Goal: Task Accomplishment & Management: Complete application form

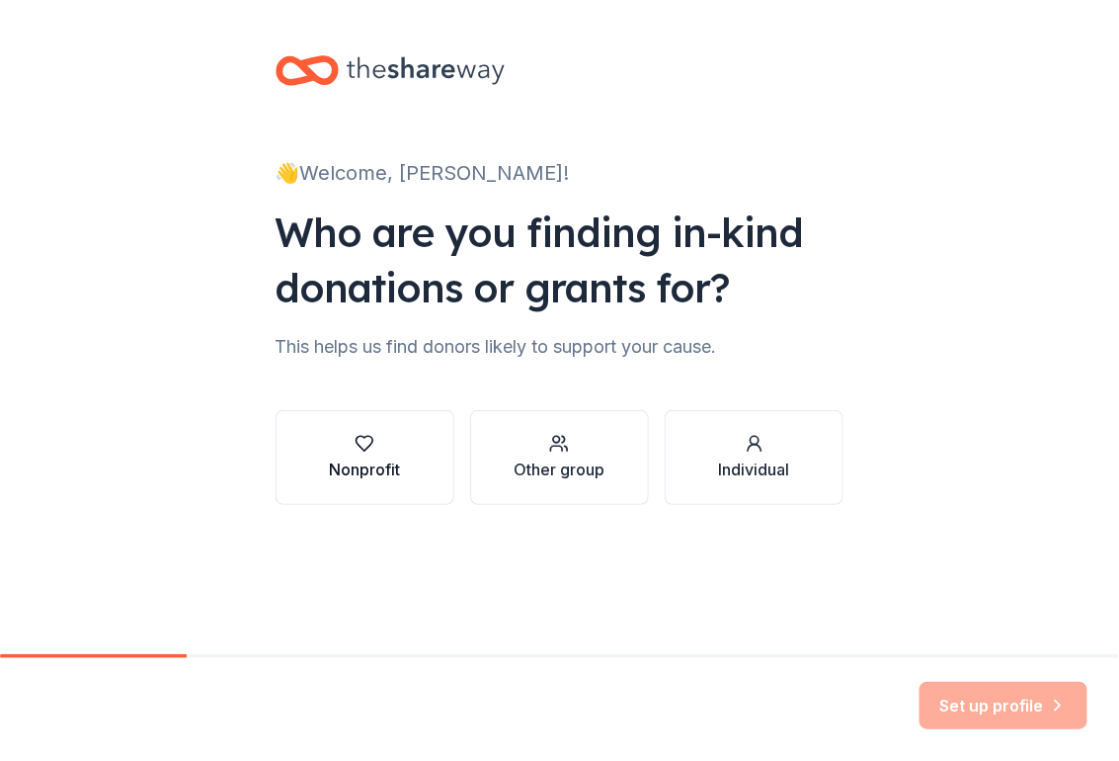
click at [381, 473] on div "Nonprofit" at bounding box center [364, 469] width 71 height 24
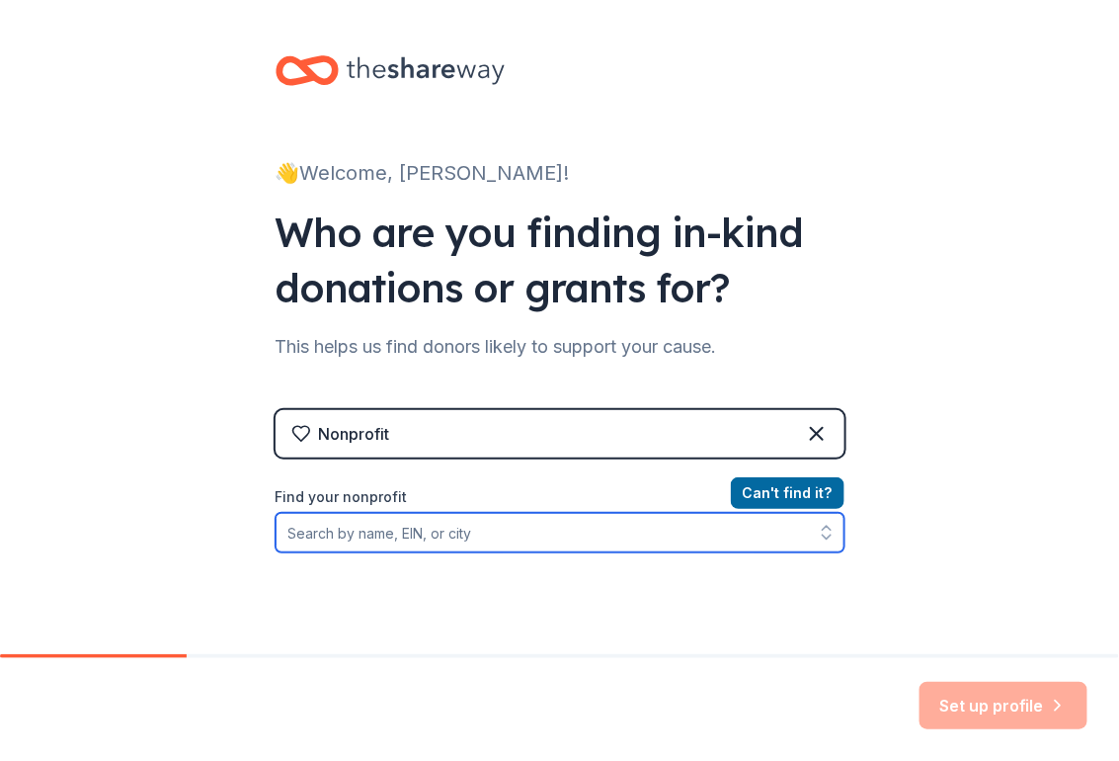
click at [611, 542] on input "Find your nonprofit" at bounding box center [560, 533] width 569 height 40
type input "U"
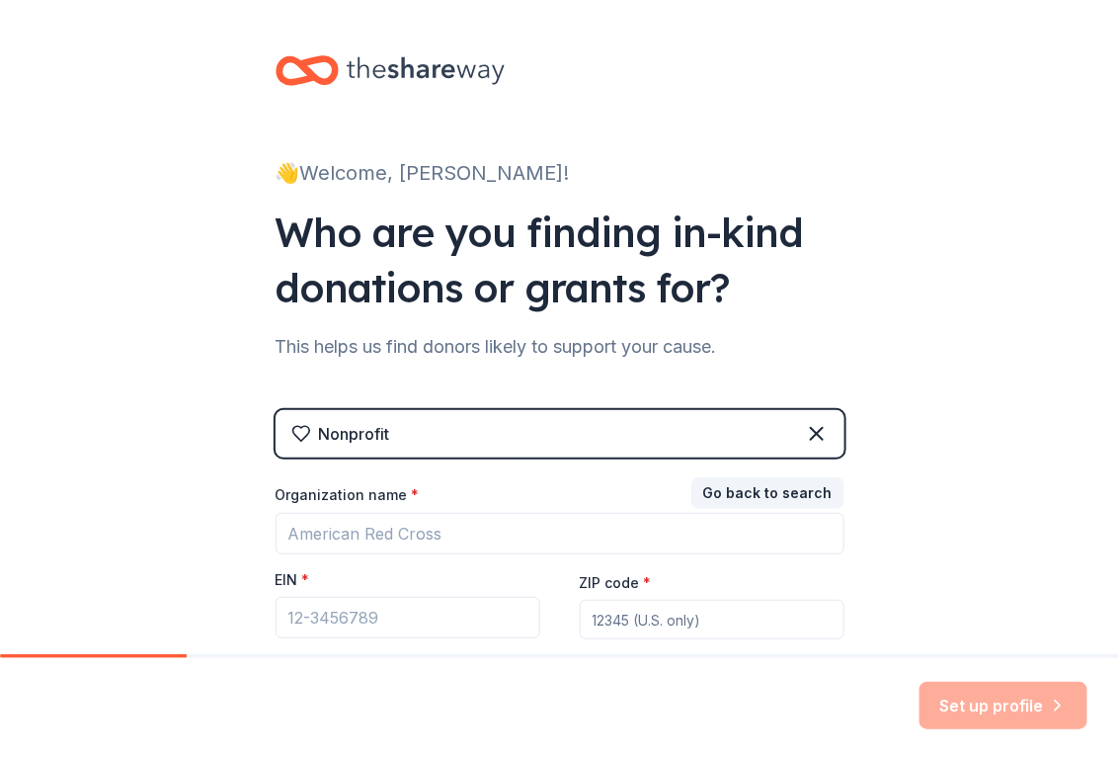
scroll to position [157, 0]
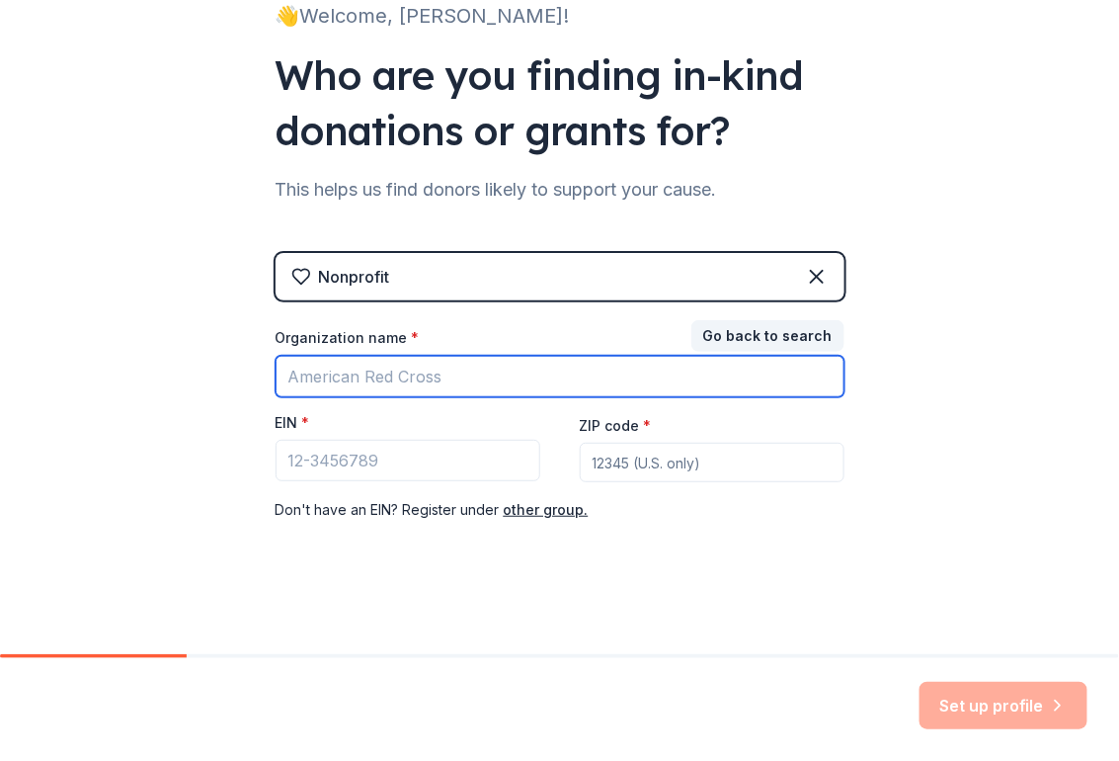
click at [461, 382] on input "Organization name *" at bounding box center [560, 376] width 569 height 41
type input "Decatur County UT Extension/Government"
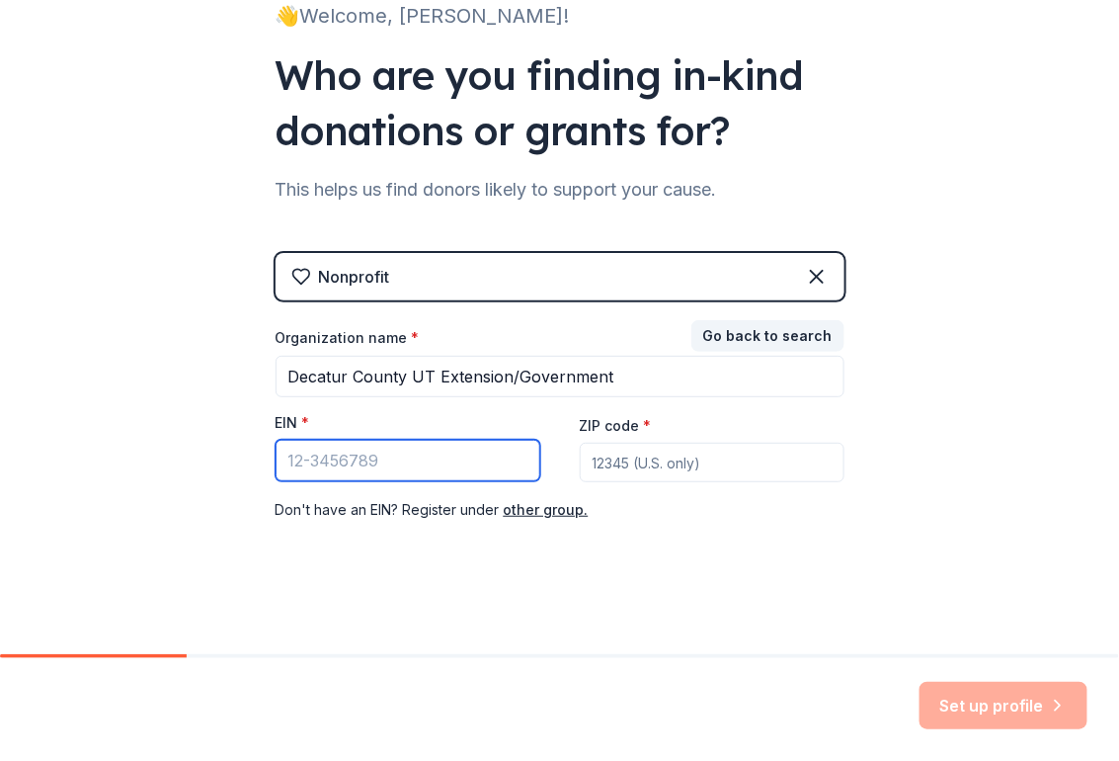
click at [372, 474] on input "EIN *" at bounding box center [408, 460] width 265 height 41
click at [366, 469] on input "EIN *" at bounding box center [408, 460] width 265 height 41
paste input "[US_EMPLOYER_IDENTIFICATION_NUMBER]"
type input "[US_EMPLOYER_IDENTIFICATION_NUMBER]"
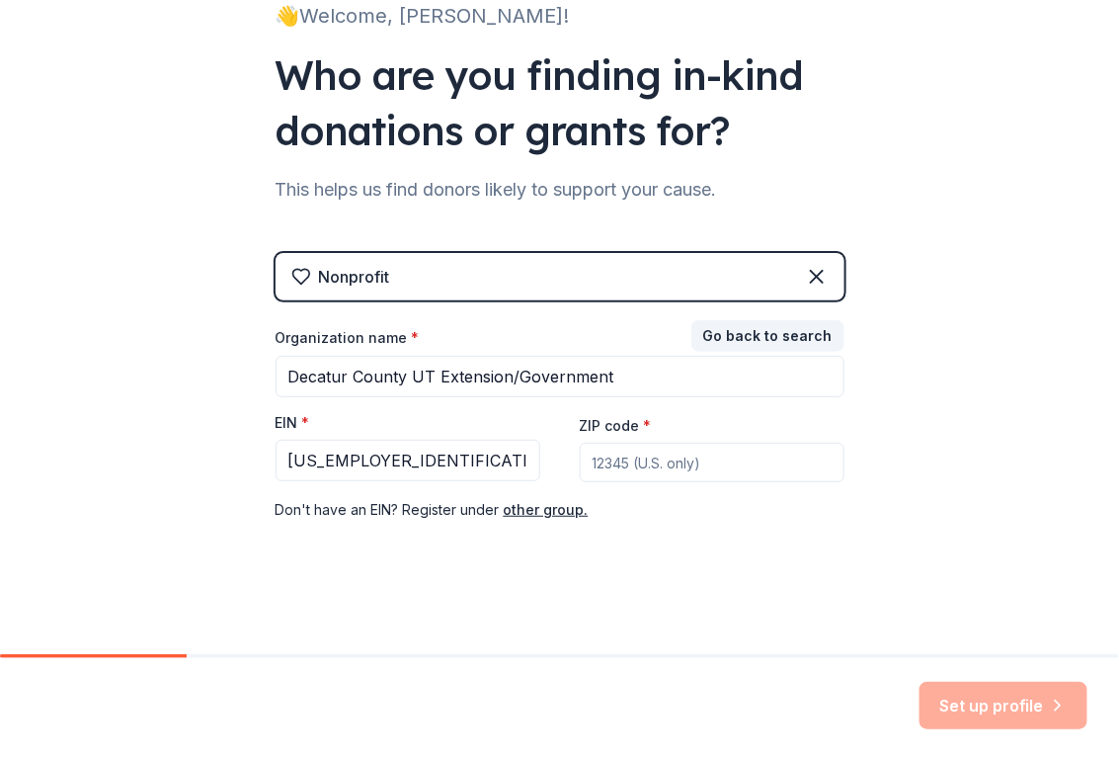
click at [625, 459] on input "ZIP code *" at bounding box center [712, 463] width 265 height 40
type input "38329"
click at [992, 698] on button "Set up profile" at bounding box center [1004, 705] width 168 height 47
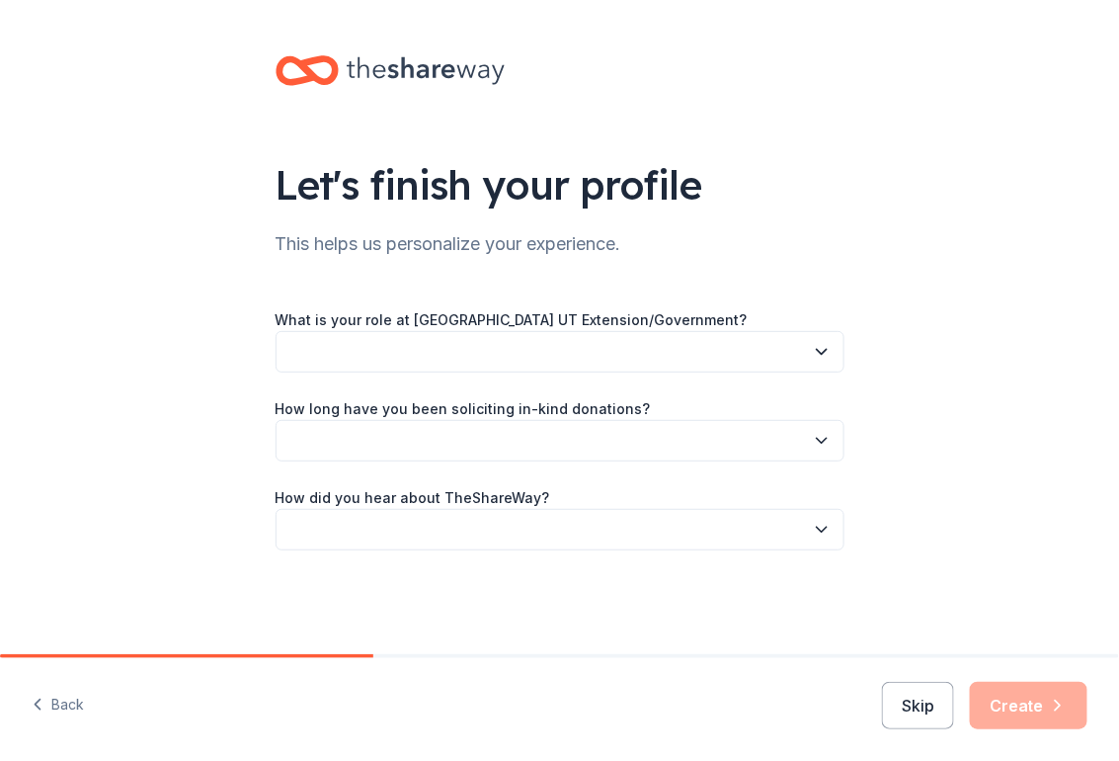
click at [363, 344] on button "button" at bounding box center [560, 351] width 569 height 41
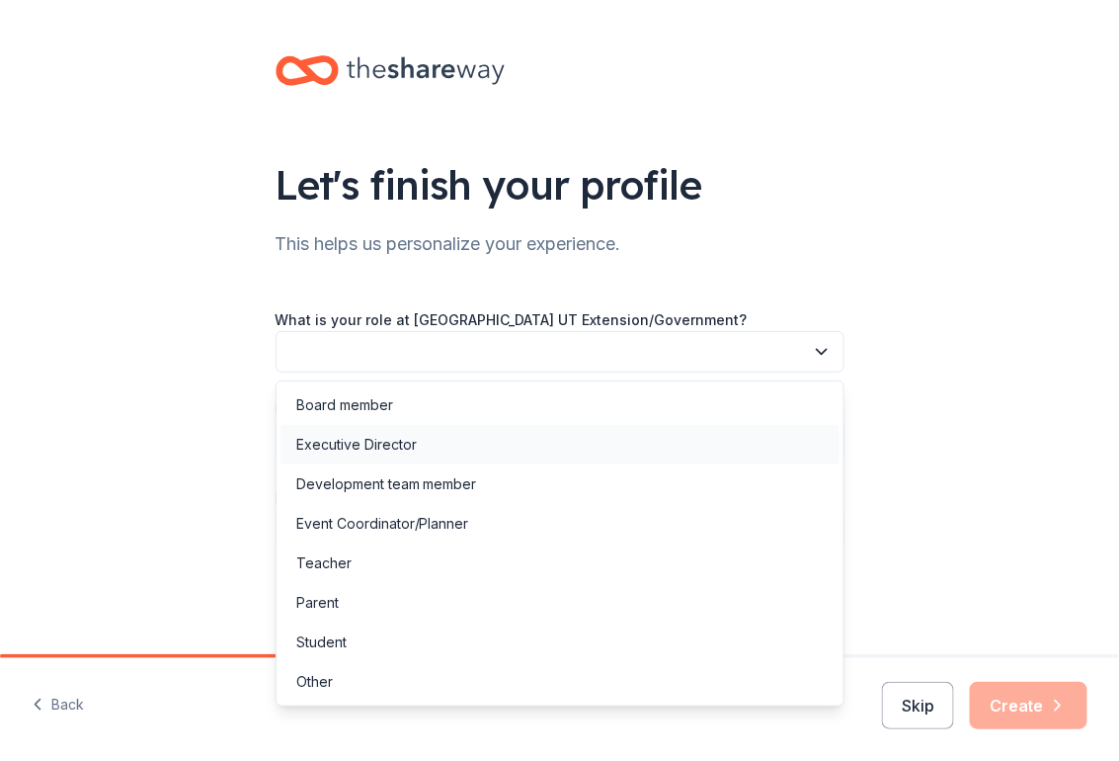
click at [364, 440] on div "Executive Director" at bounding box center [356, 445] width 121 height 24
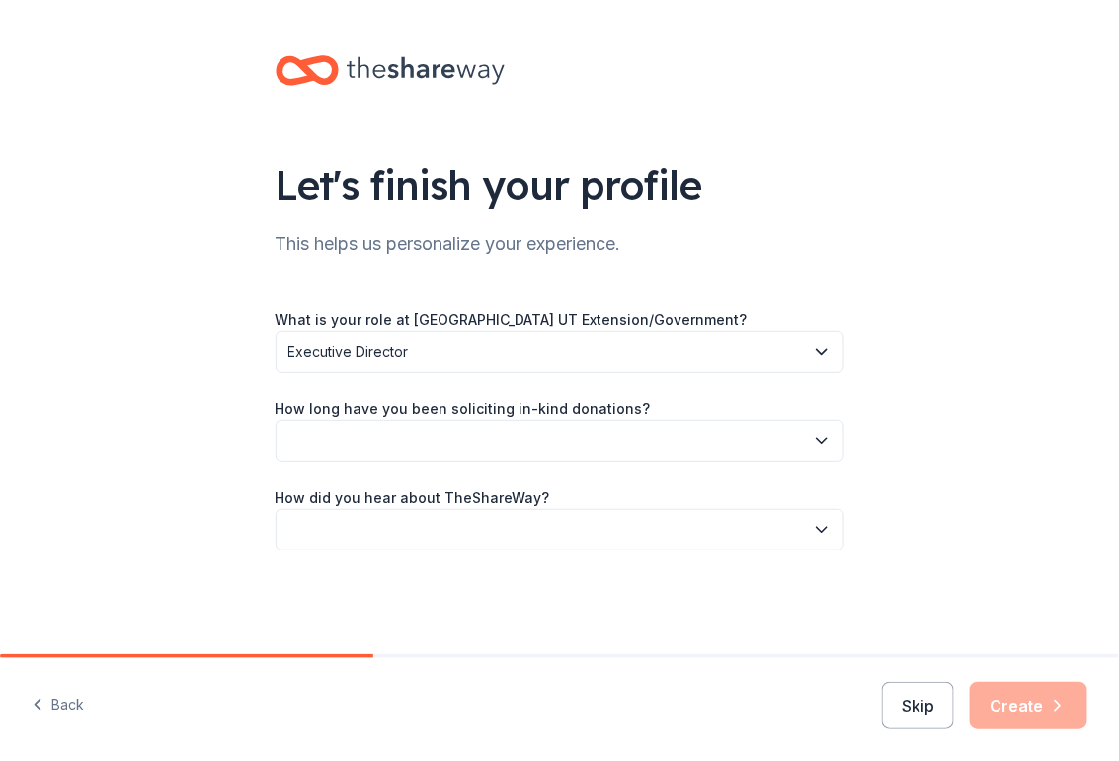
click at [364, 443] on button "button" at bounding box center [560, 440] width 569 height 41
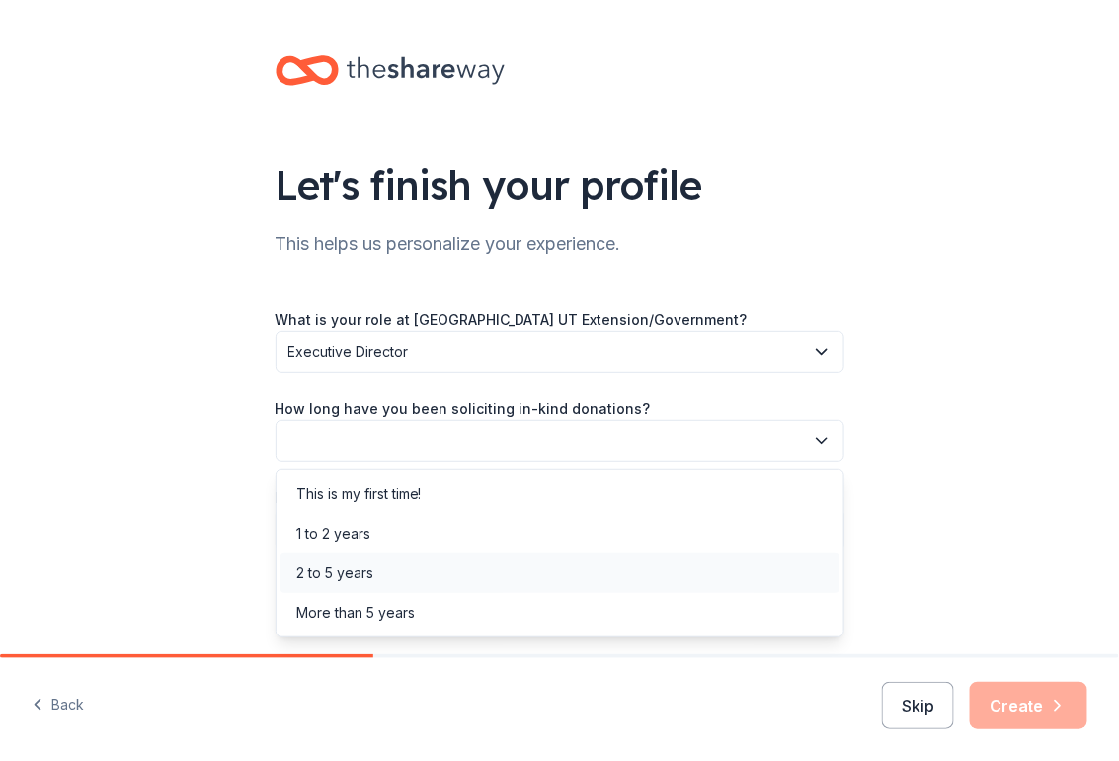
click at [364, 581] on div "2 to 5 years" at bounding box center [334, 573] width 77 height 24
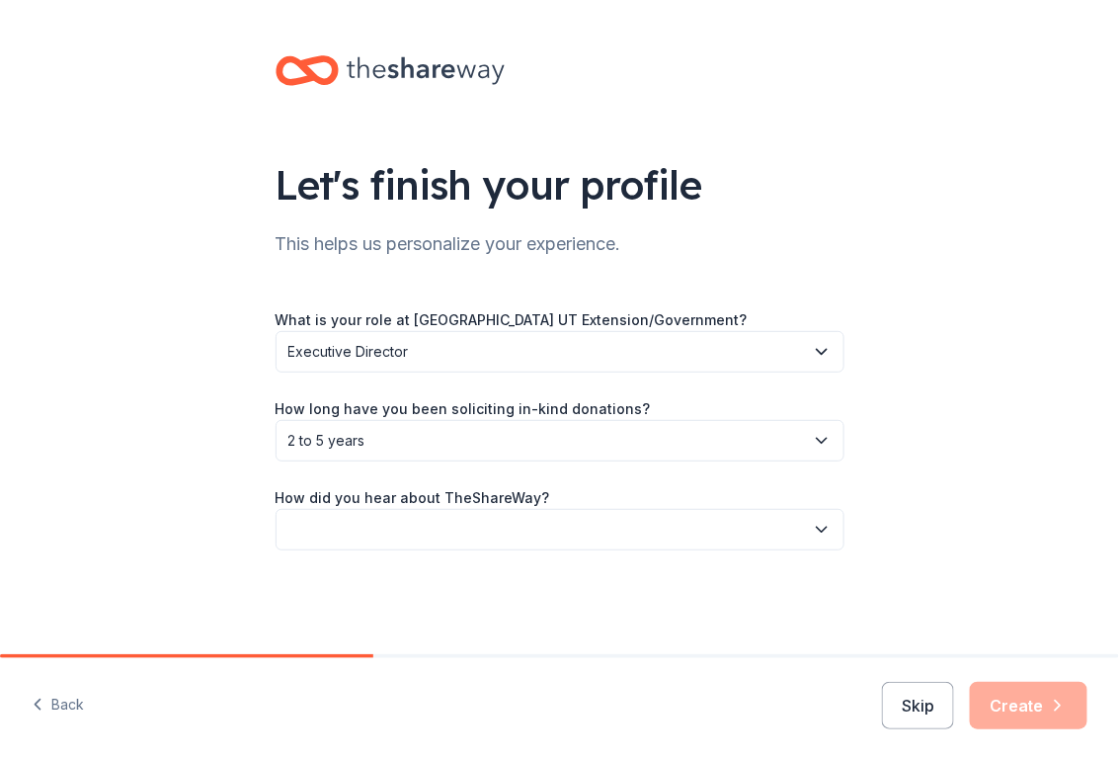
click at [363, 542] on button "button" at bounding box center [560, 529] width 569 height 41
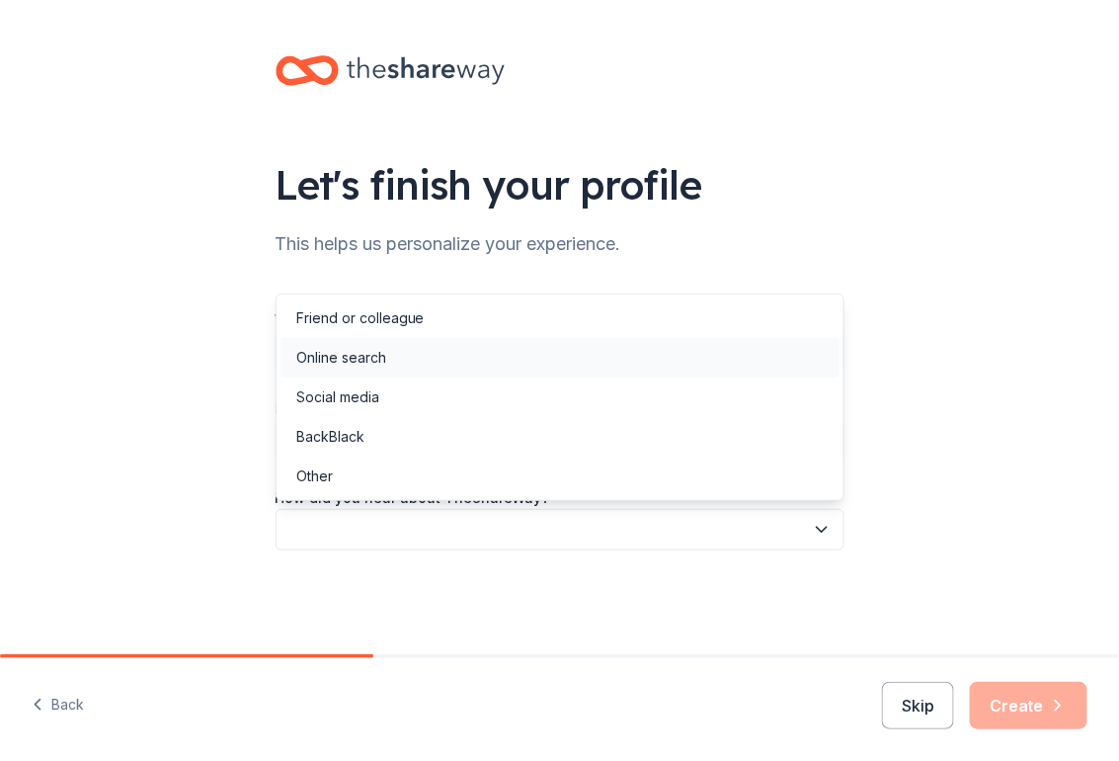
click at [348, 356] on div "Online search" at bounding box center [341, 358] width 90 height 24
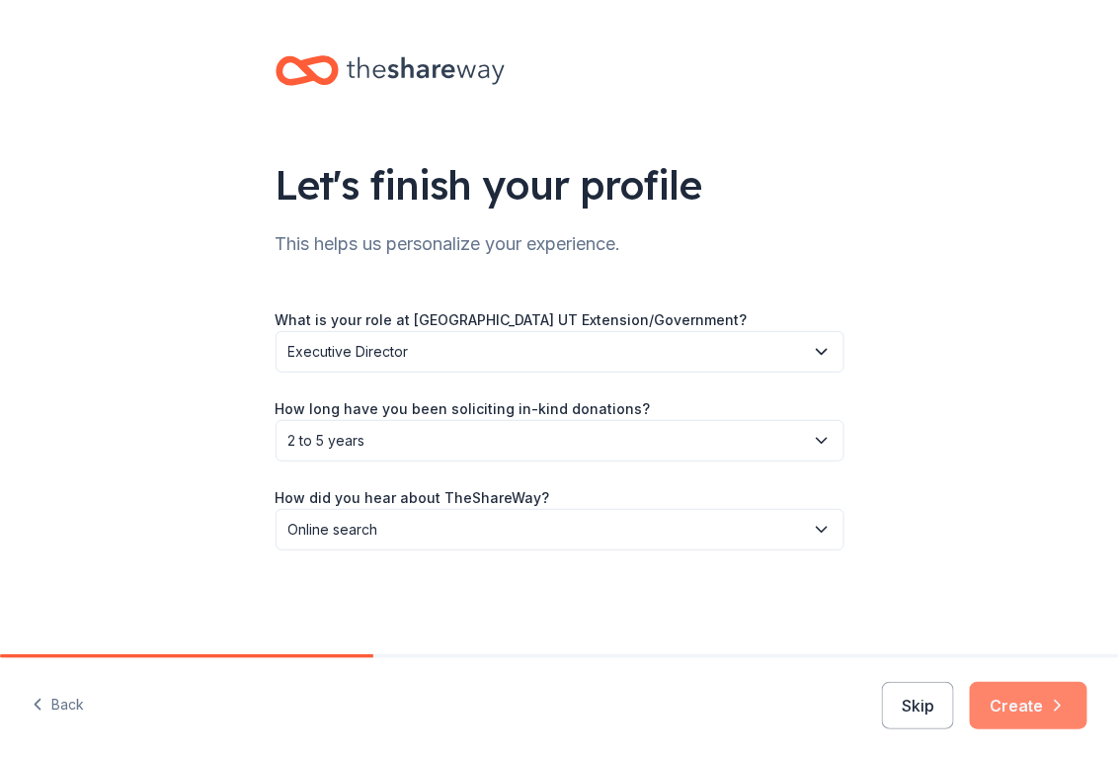
click at [1044, 704] on button "Create" at bounding box center [1029, 705] width 118 height 47
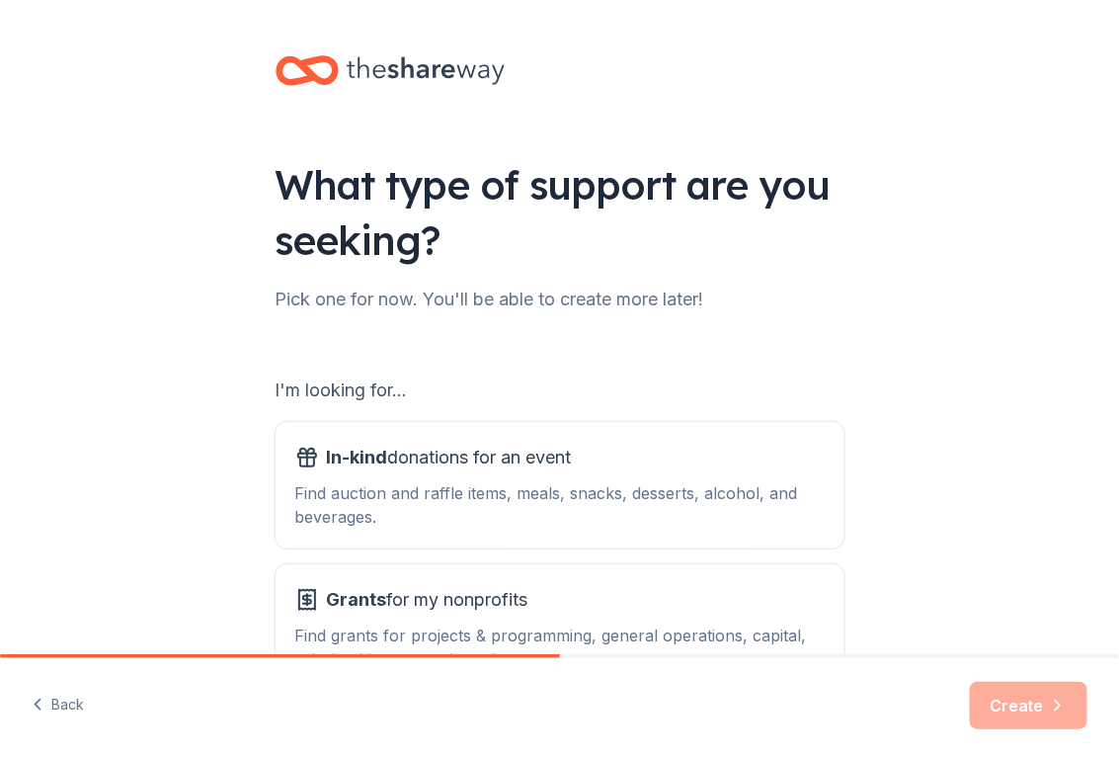
scroll to position [142, 0]
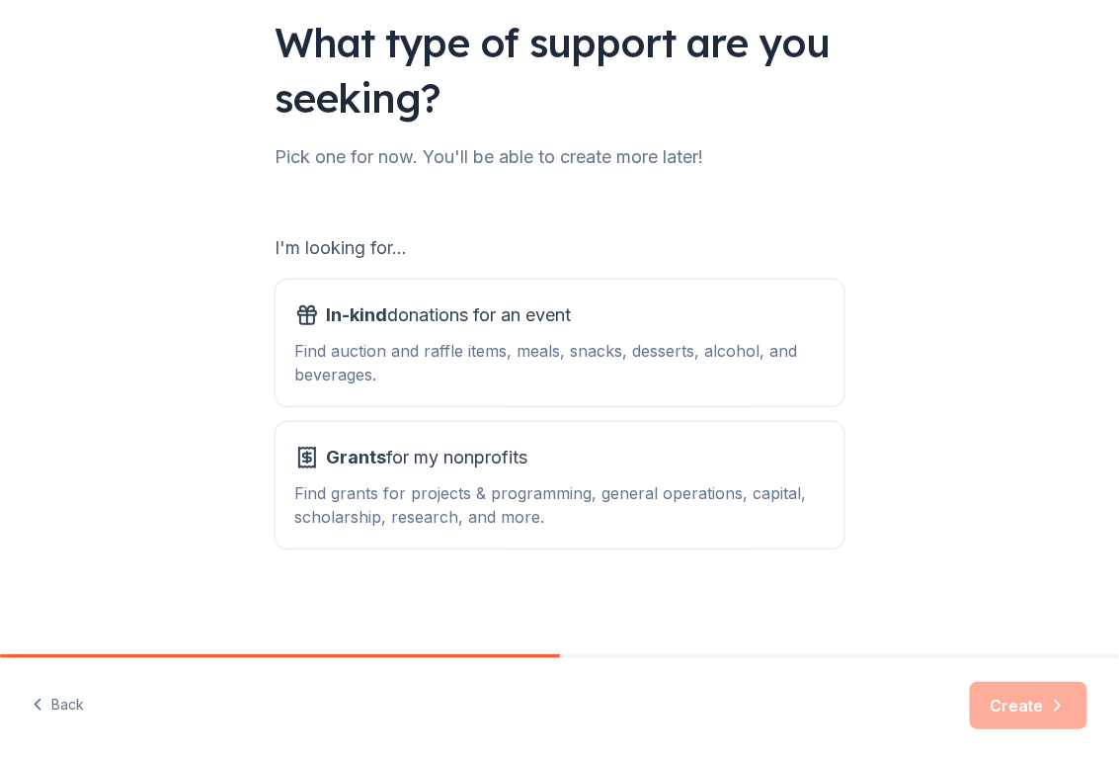
click at [687, 411] on div "I'm looking for... In-kind donations for an event Find auction and raffle items…" at bounding box center [560, 390] width 569 height 316
click at [681, 392] on button "In-kind donations for an event Find auction and raffle items, meals, snacks, de…" at bounding box center [560, 343] width 569 height 126
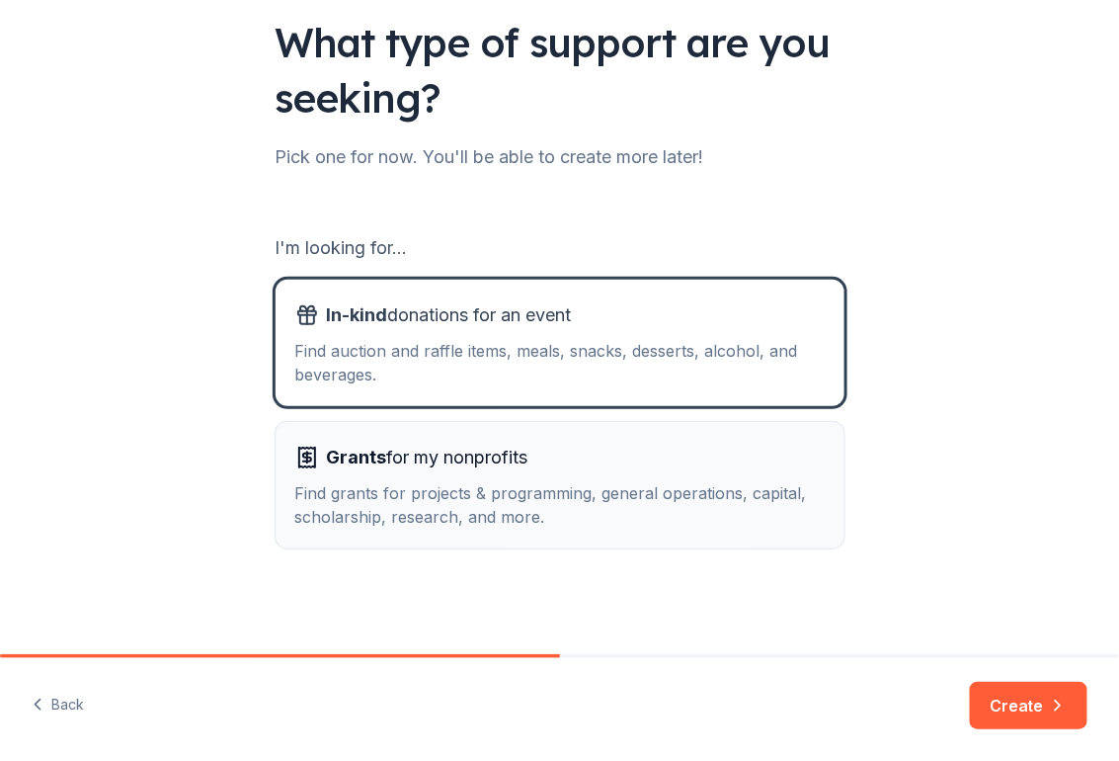
click at [679, 464] on div "Grants for my nonprofits" at bounding box center [559, 458] width 529 height 32
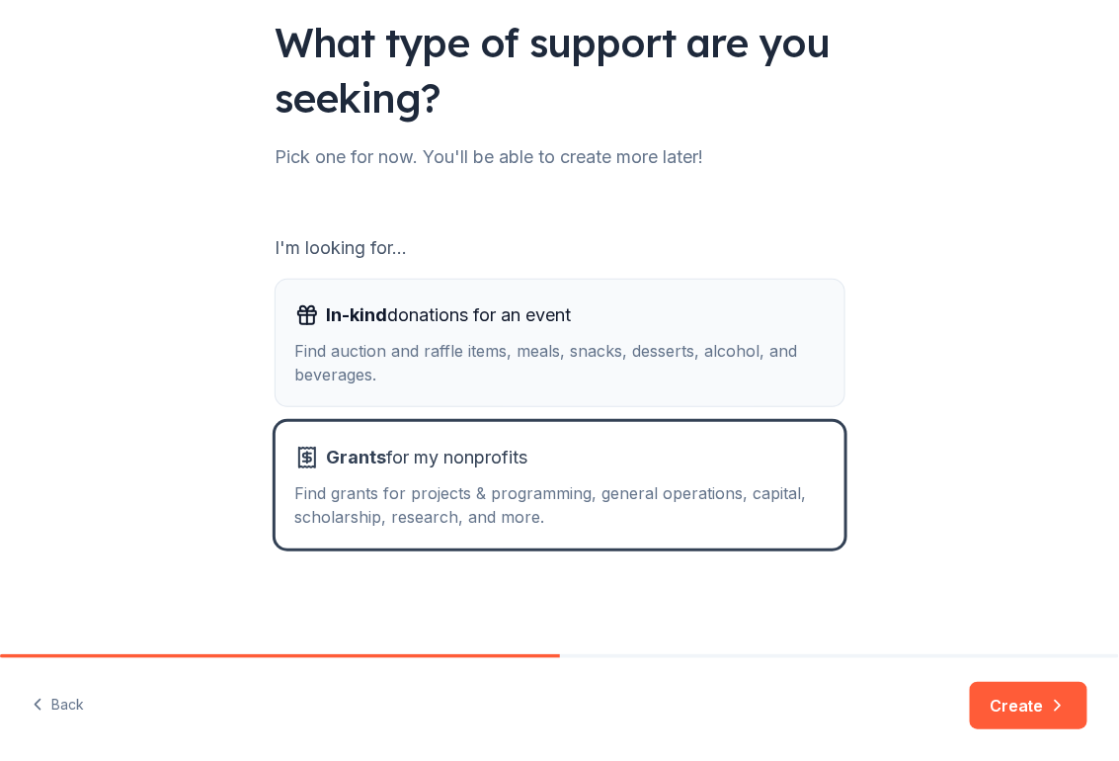
click at [682, 384] on div "Find auction and raffle items, meals, snacks, desserts, alcohol, and beverages." at bounding box center [559, 362] width 529 height 47
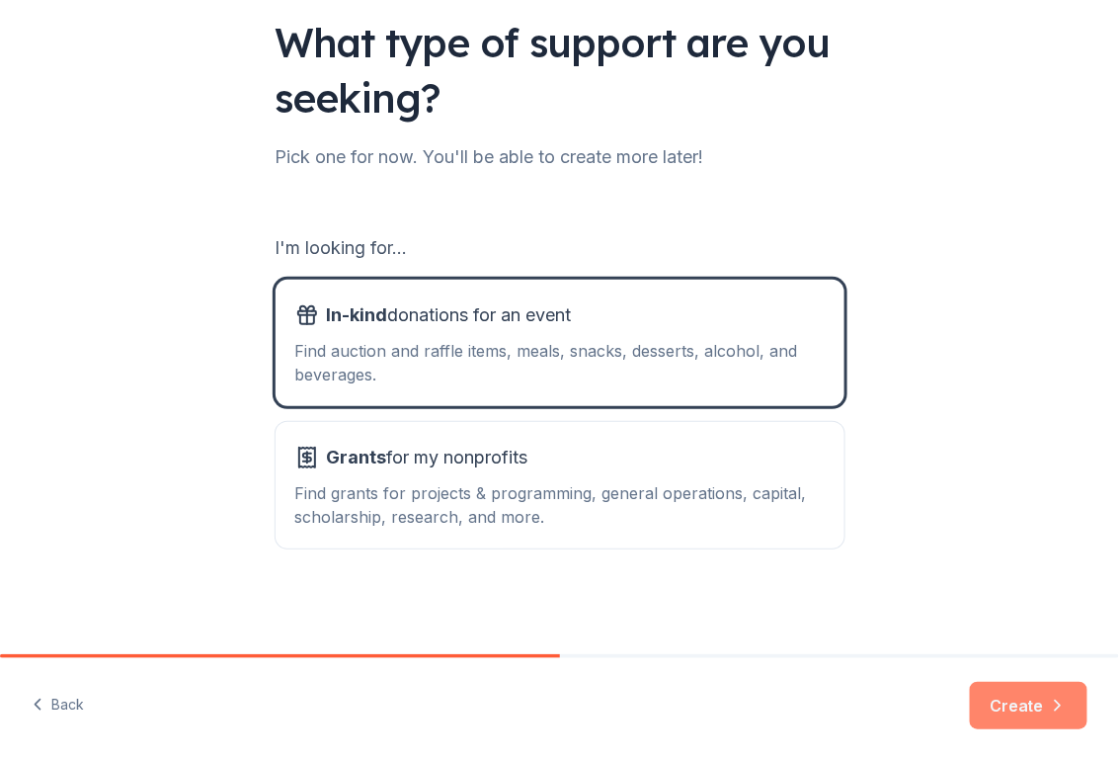
click at [1045, 715] on button "Create" at bounding box center [1029, 705] width 118 height 47
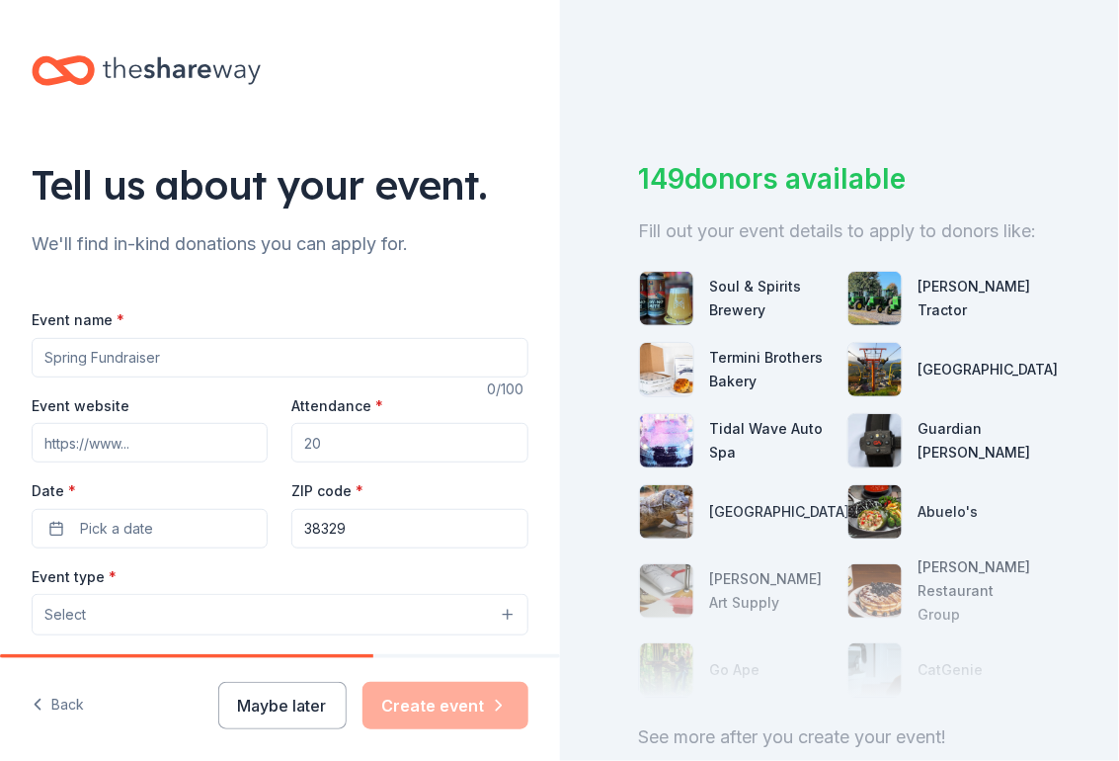
click at [78, 361] on input "Event name *" at bounding box center [280, 358] width 497 height 40
type input "Hygeine Education Program"
drag, startPoint x: 327, startPoint y: 444, endPoint x: 298, endPoint y: 444, distance: 28.6
click at [298, 444] on input "Attendance *" at bounding box center [409, 443] width 236 height 40
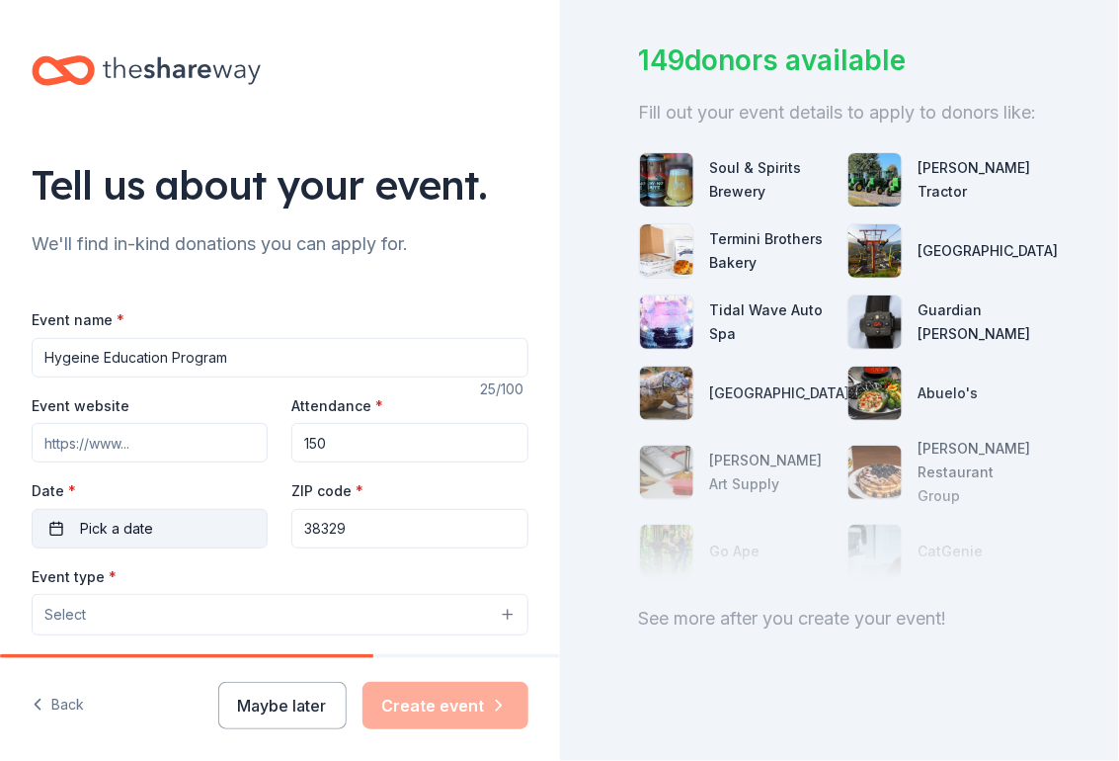
type input "150"
click at [157, 530] on button "Pick a date" at bounding box center [150, 529] width 236 height 40
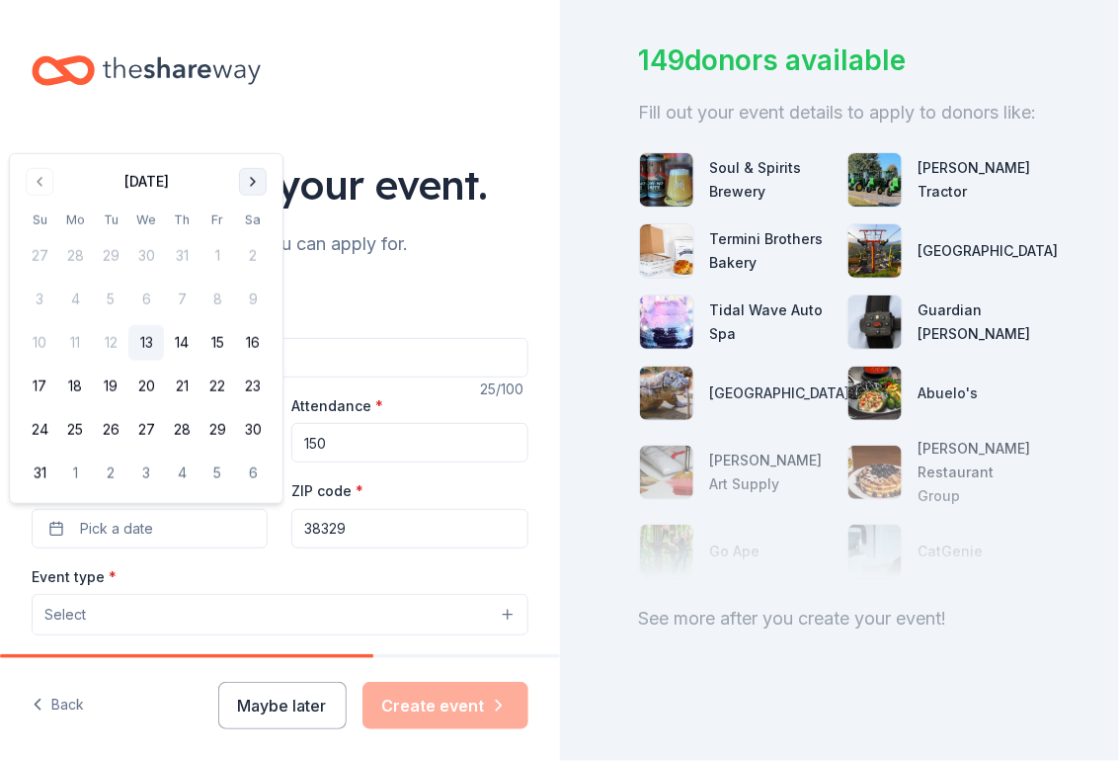
click at [253, 181] on button "Go to next month" at bounding box center [253, 182] width 28 height 28
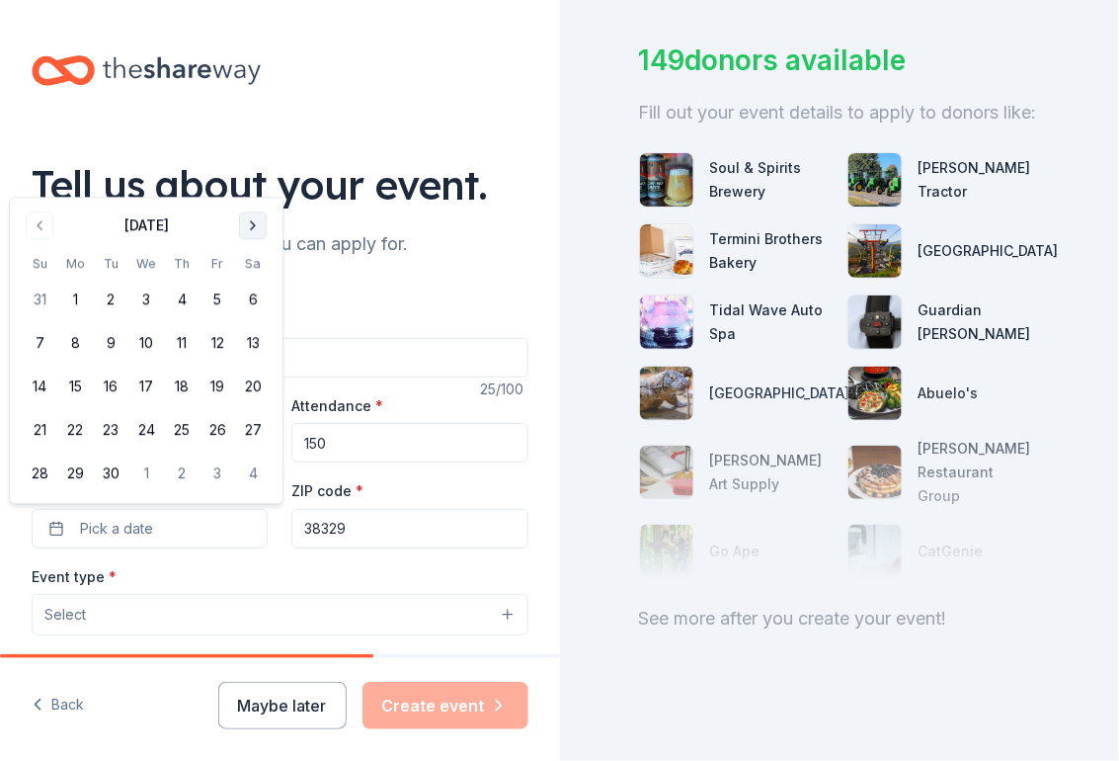
click at [250, 226] on button "Go to next month" at bounding box center [253, 225] width 28 height 28
click at [105, 386] on button "14" at bounding box center [111, 387] width 36 height 36
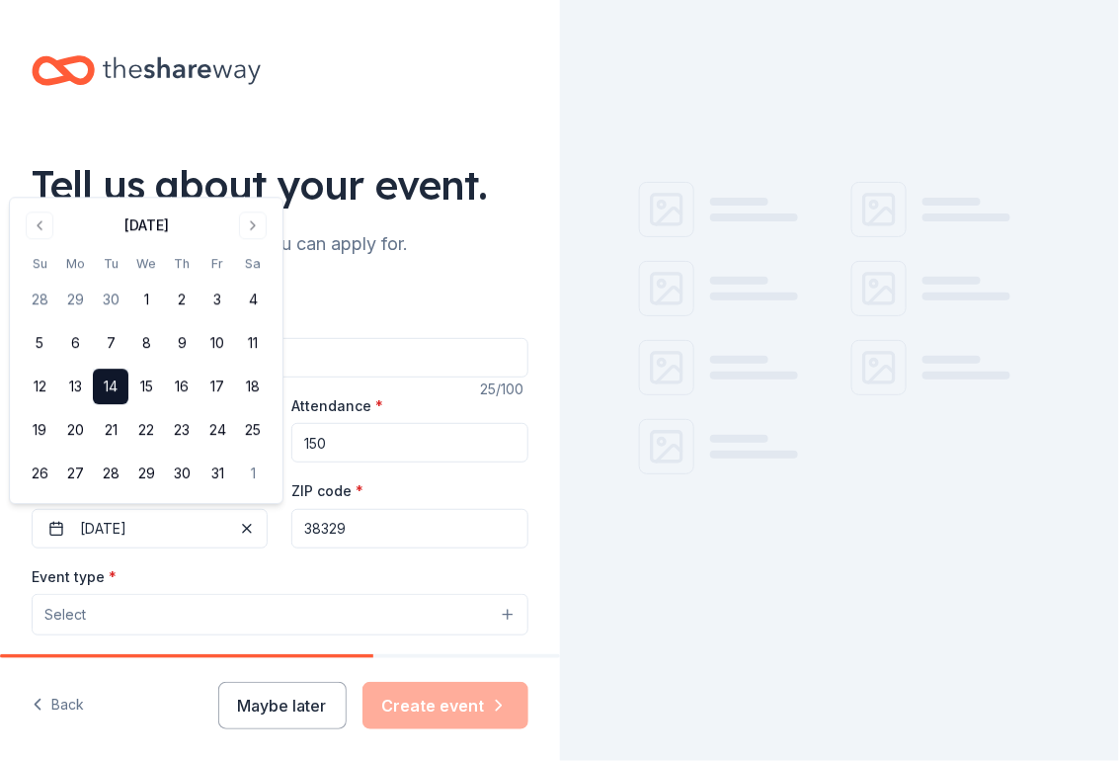
click at [247, 568] on div "Event type * Select" at bounding box center [280, 600] width 497 height 72
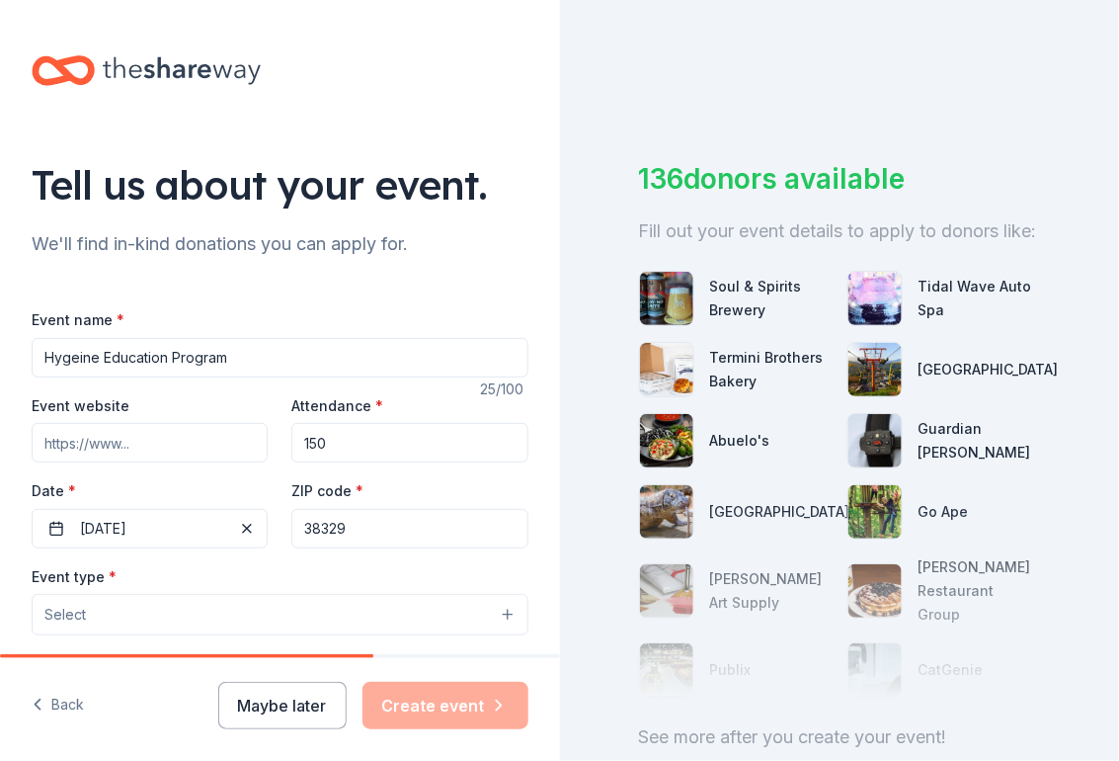
click at [234, 628] on button "Select" at bounding box center [280, 614] width 497 height 41
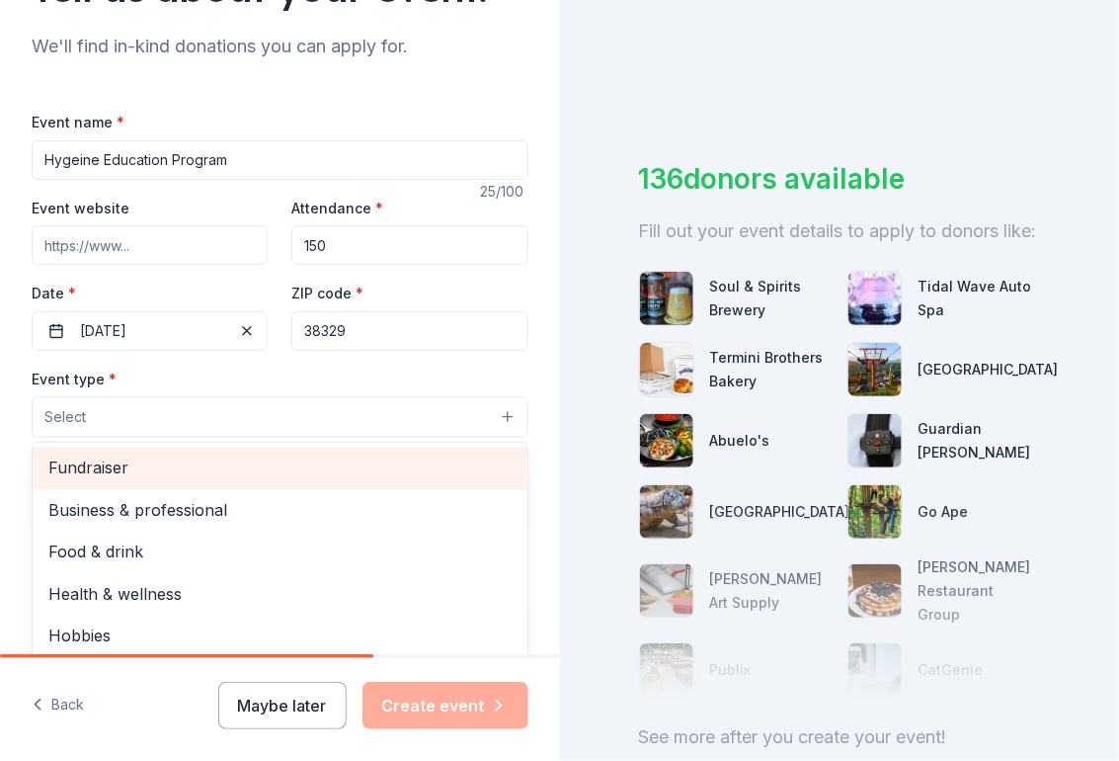
scroll to position [64, 0]
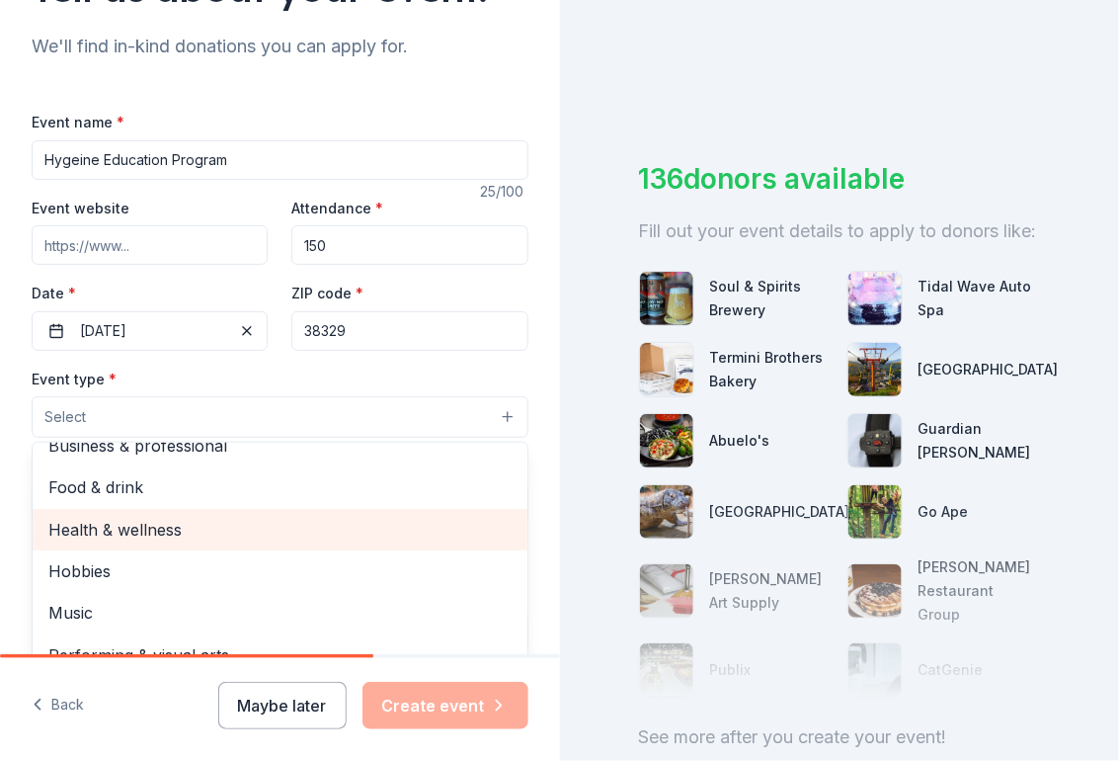
click at [182, 542] on div "Health & wellness" at bounding box center [280, 529] width 495 height 41
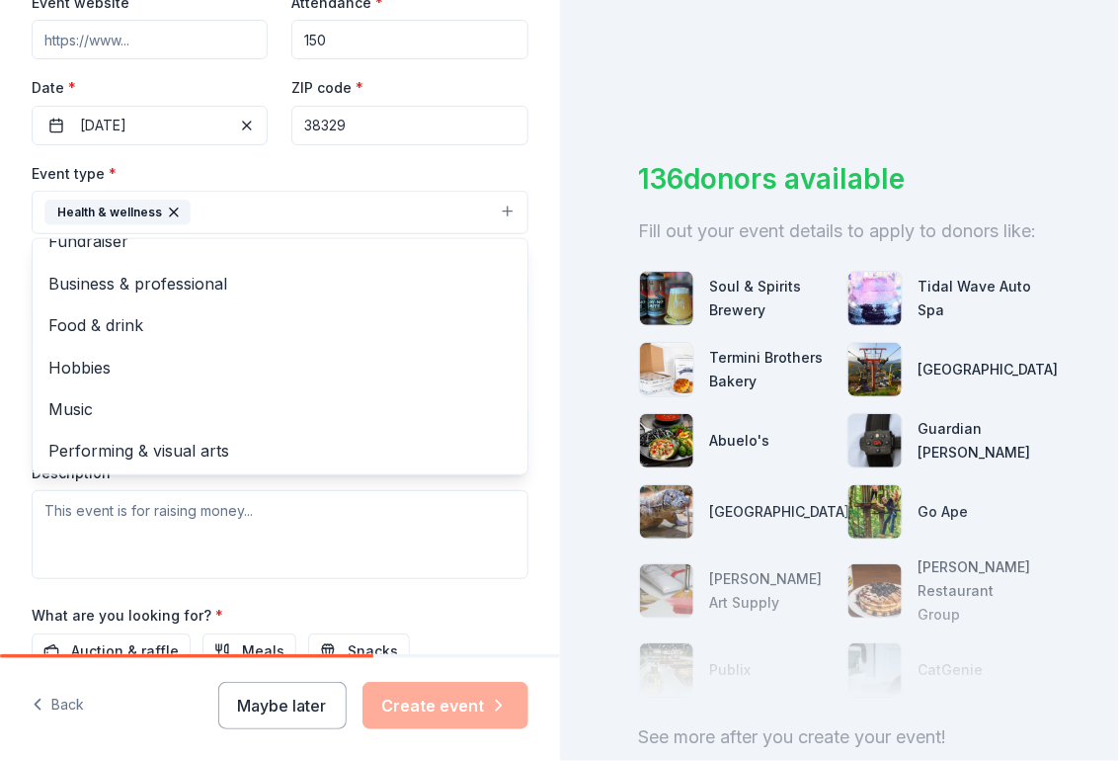
scroll to position [502, 0]
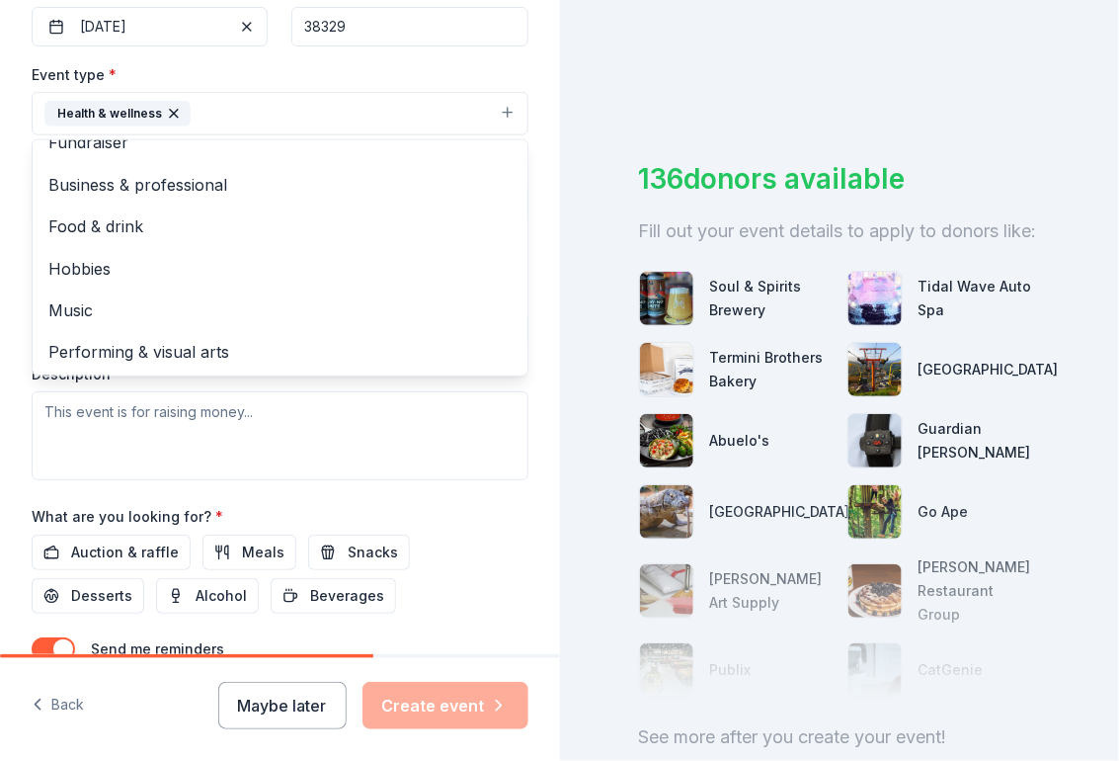
click at [508, 516] on div "Event name * Hygeine Education Program 25 /100 Event website Attendance * 150 D…" at bounding box center [280, 262] width 497 height 915
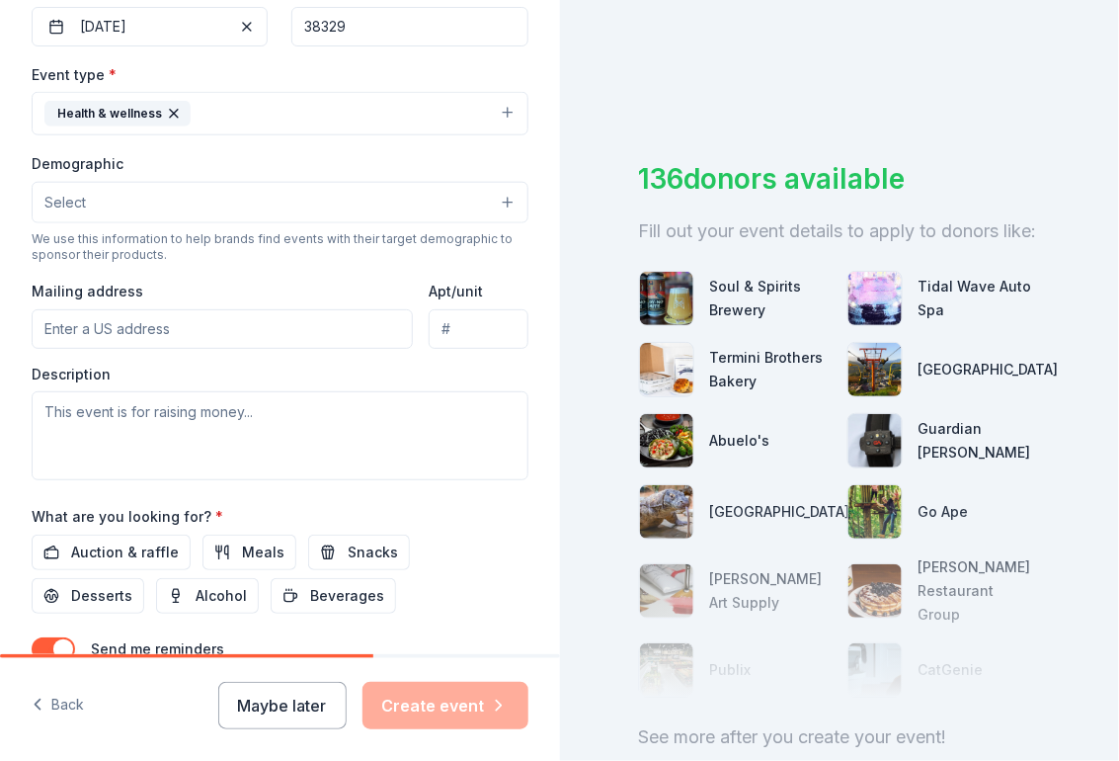
click at [131, 211] on button "Select" at bounding box center [280, 202] width 497 height 41
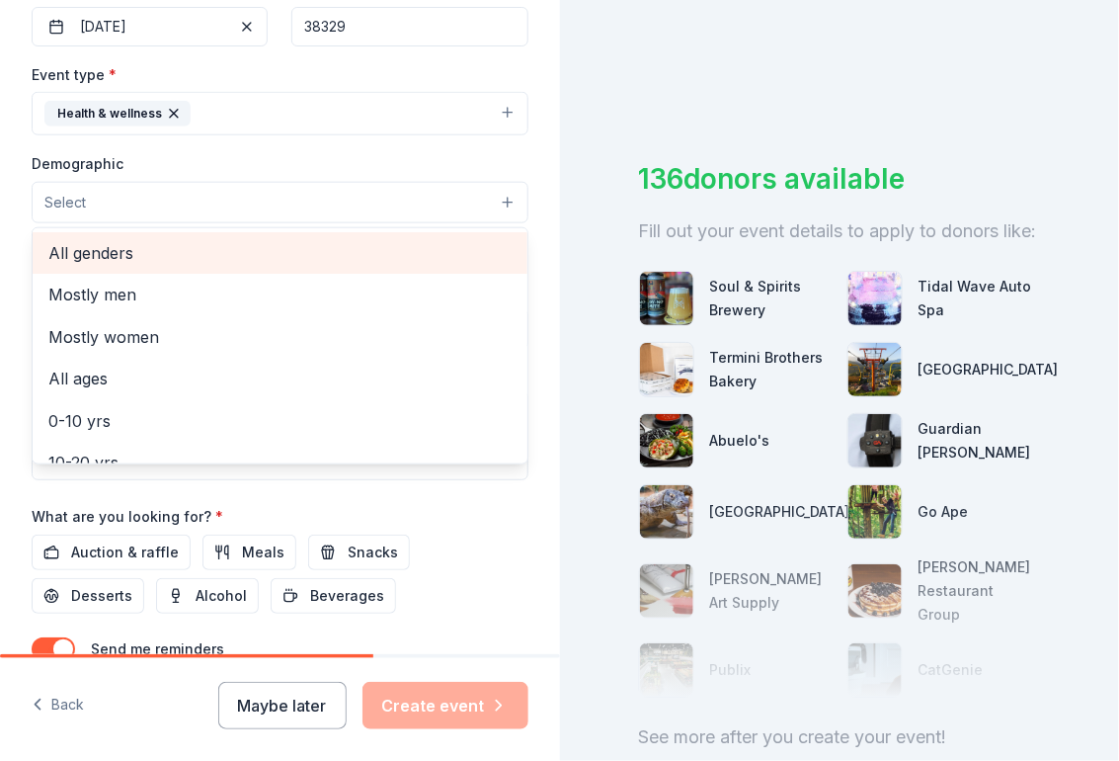
click at [130, 255] on span "All genders" at bounding box center [279, 253] width 463 height 26
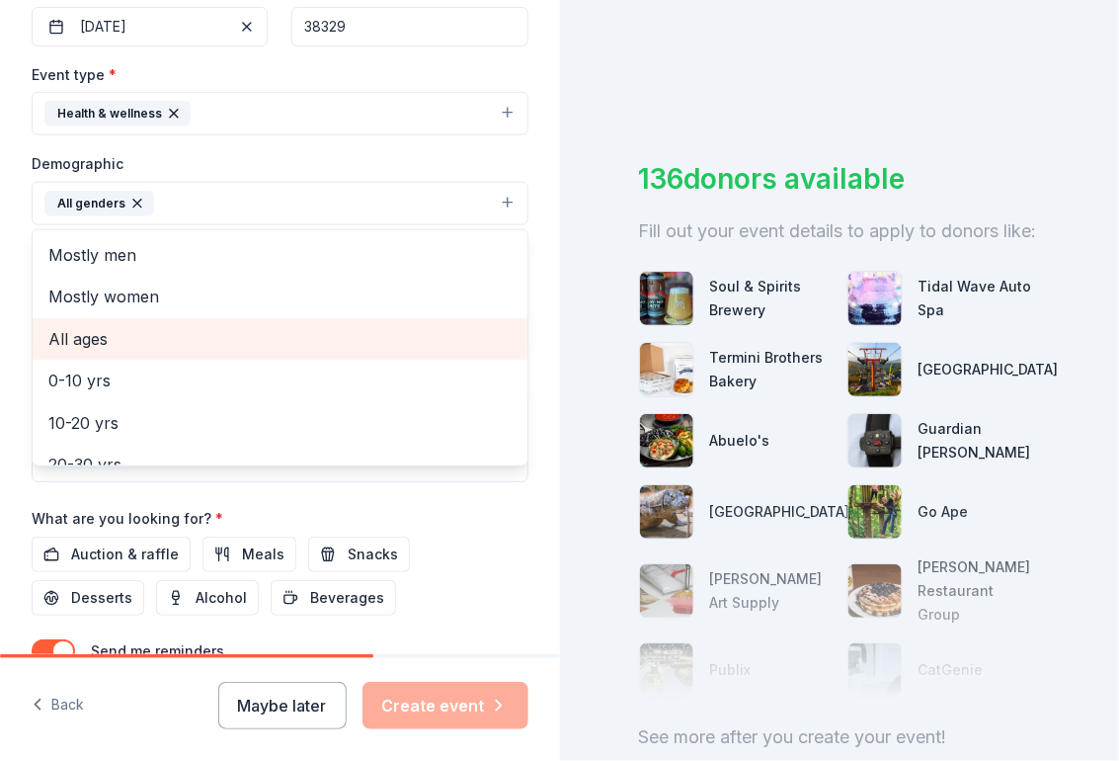
scroll to position [99, 0]
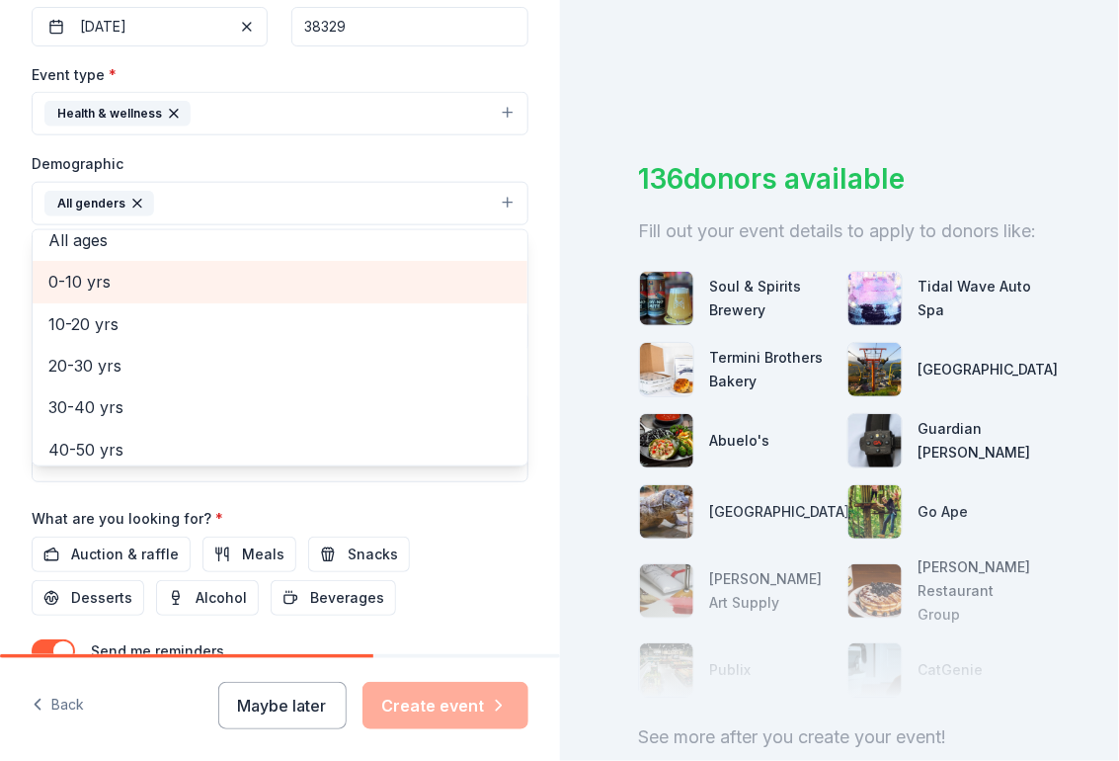
click at [152, 276] on span "0-10 yrs" at bounding box center [279, 282] width 463 height 26
click at [149, 291] on div "10-20 yrs" at bounding box center [280, 281] width 495 height 41
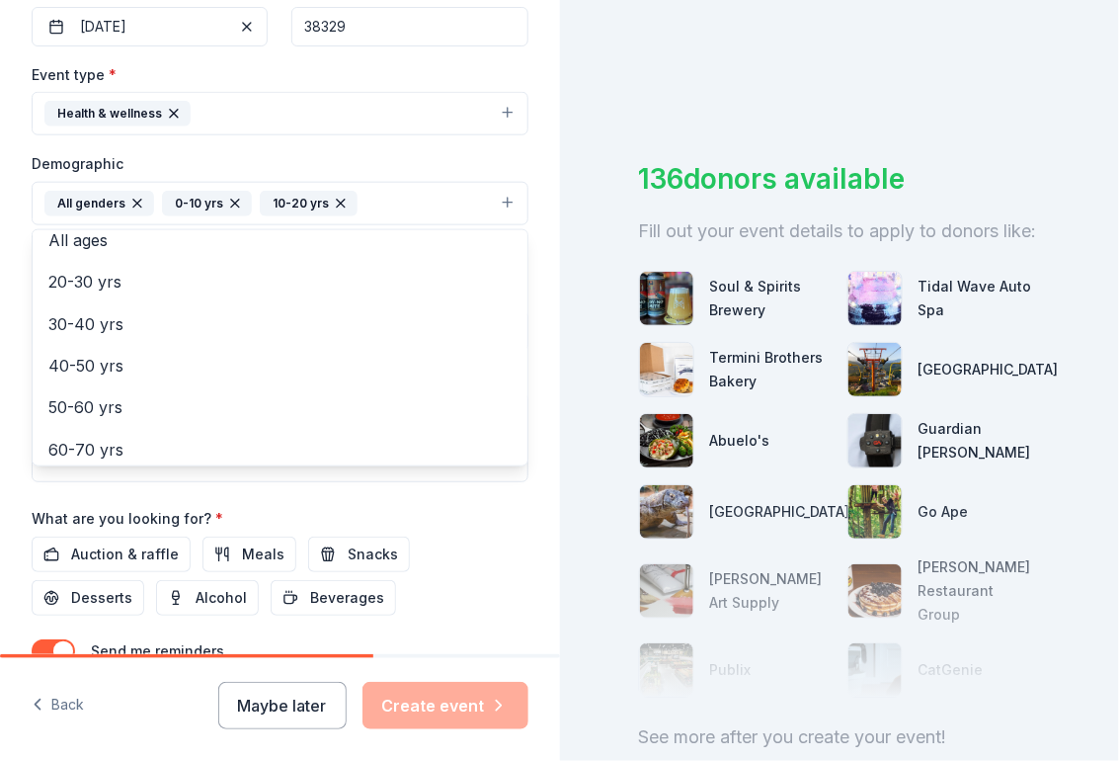
click at [38, 482] on div "Event name * Hygeine Education Program 25 /100 Event website Attendance * 150 D…" at bounding box center [280, 263] width 497 height 917
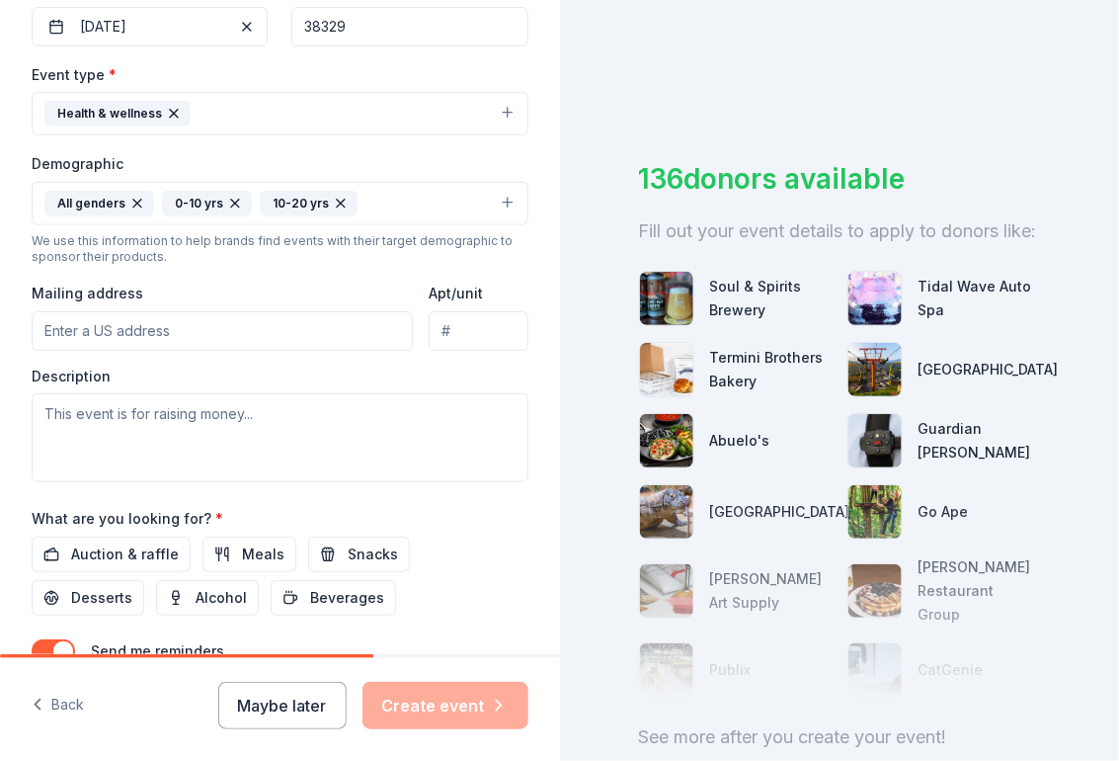
click at [111, 336] on input "Mailing address" at bounding box center [222, 331] width 381 height 40
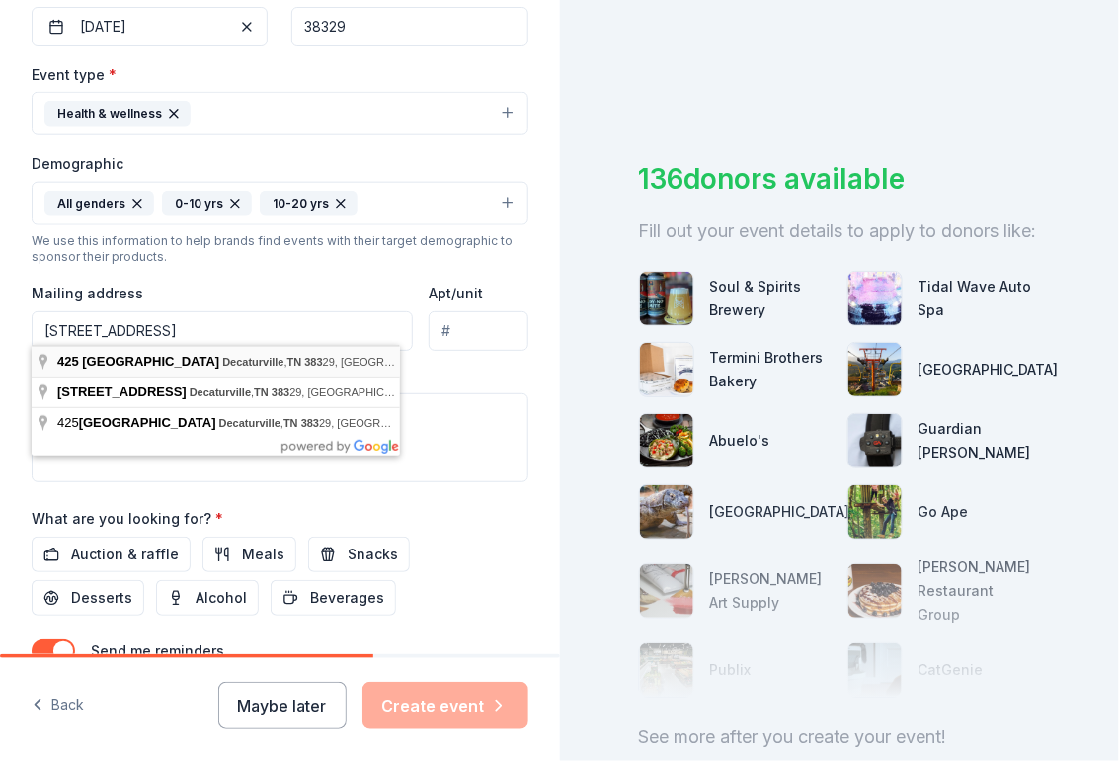
type input "[STREET_ADDRESS]"
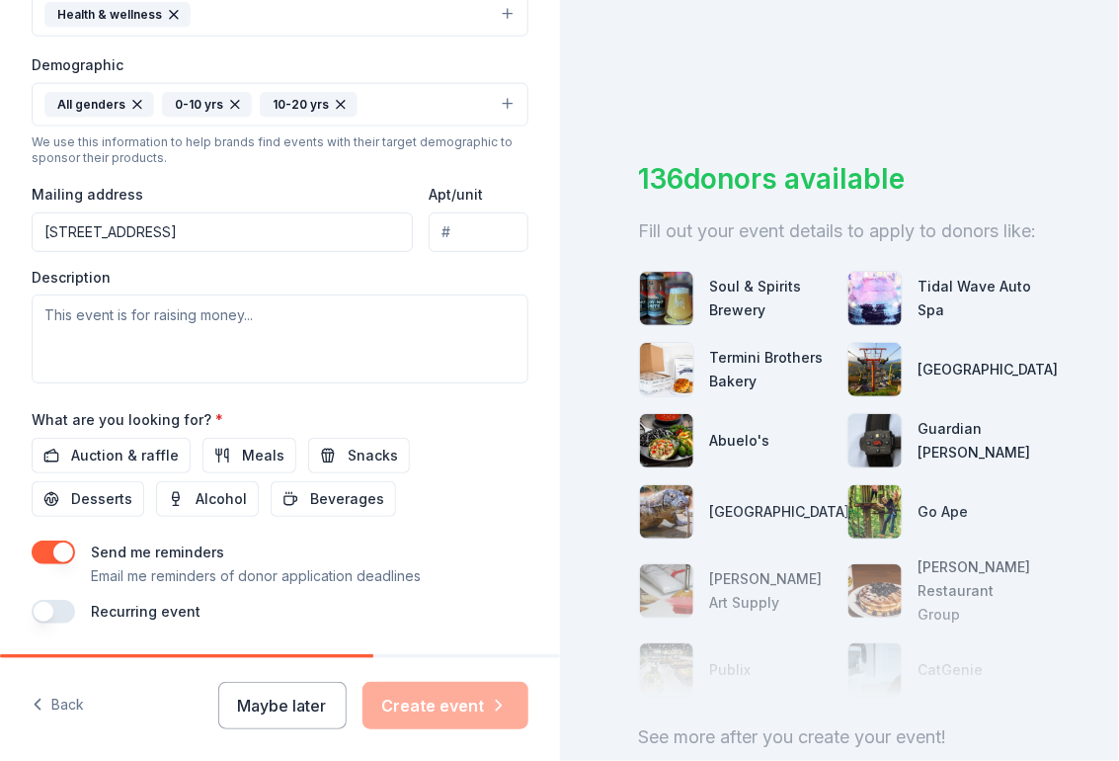
scroll to position [657, 0]
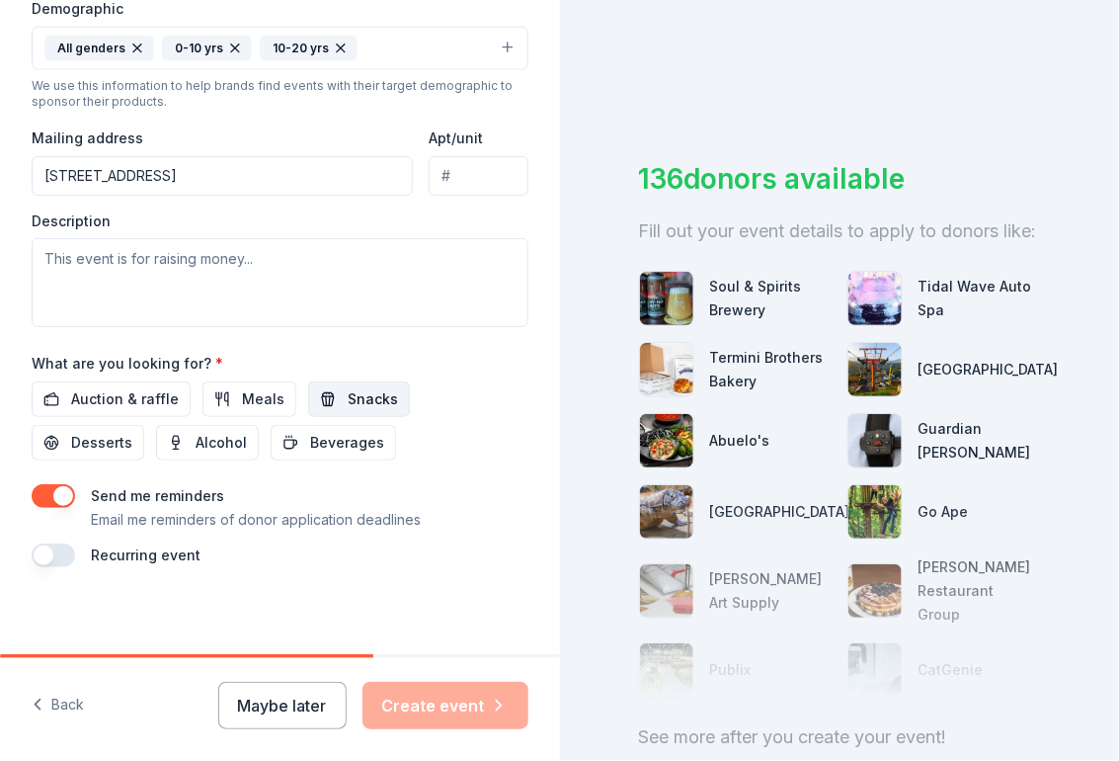
click at [371, 392] on span "Snacks" at bounding box center [373, 399] width 50 height 24
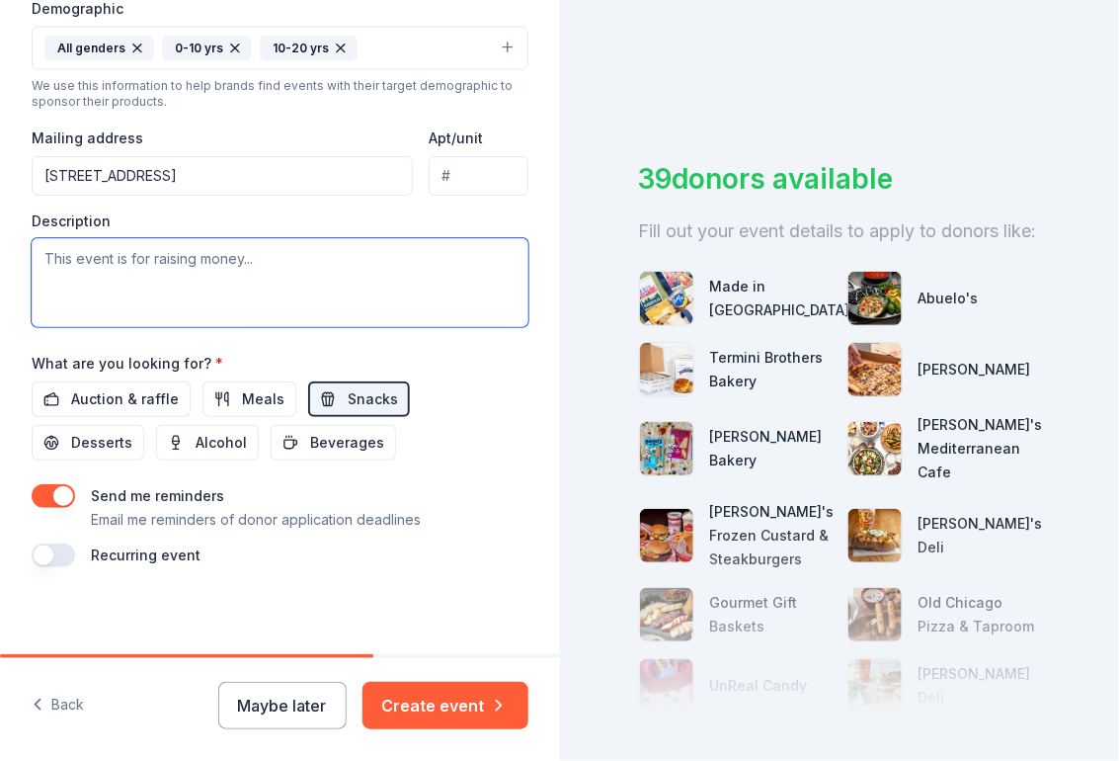
click at [251, 270] on textarea at bounding box center [280, 282] width 497 height 89
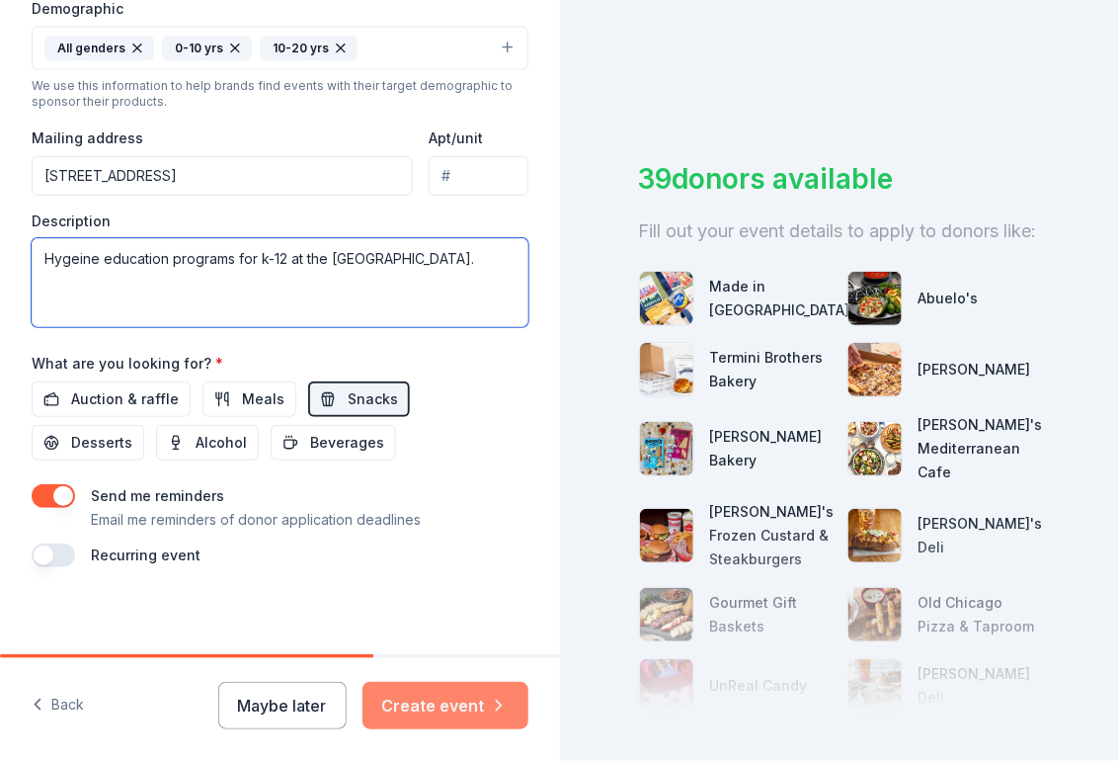
type textarea "Hygeine education programs for k-12 at the [GEOGRAPHIC_DATA]."
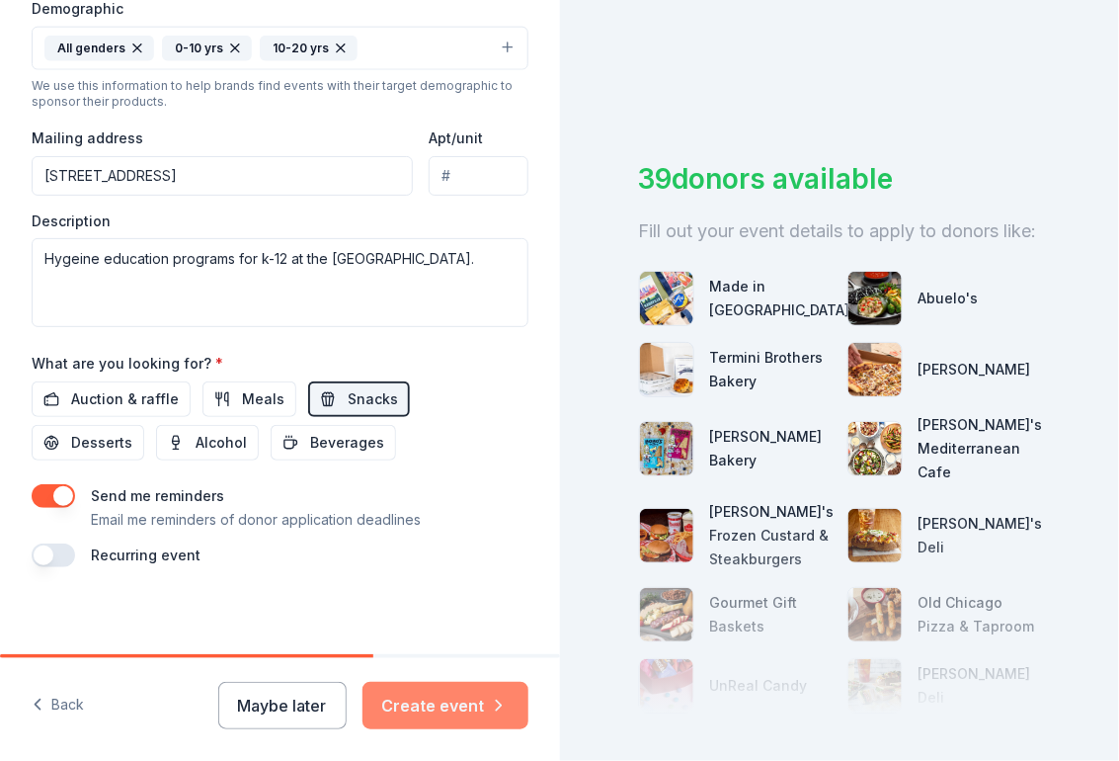
click at [472, 715] on button "Create event" at bounding box center [446, 705] width 166 height 47
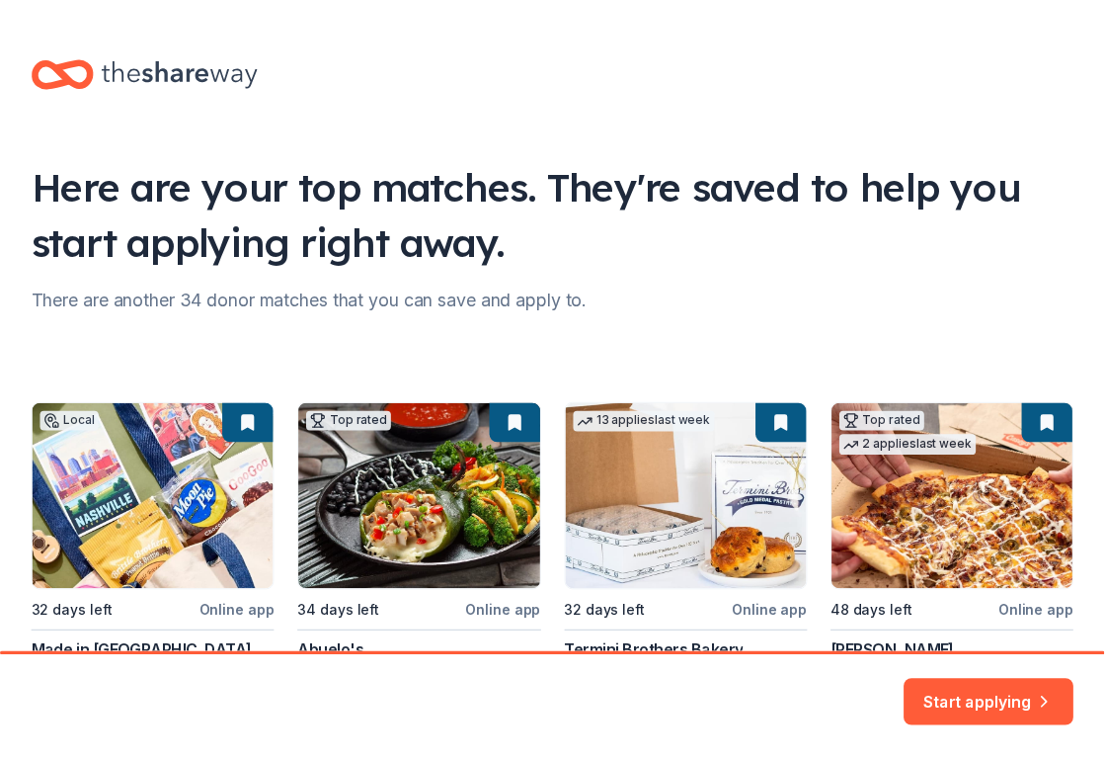
scroll to position [99, 0]
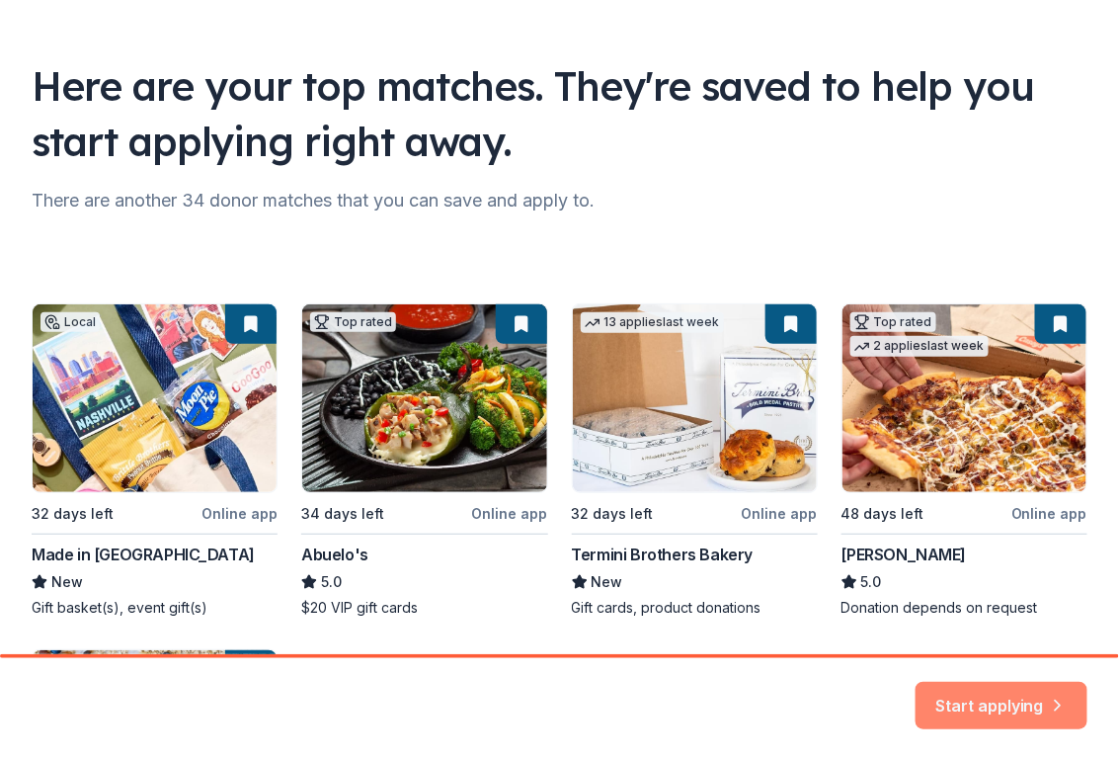
click at [944, 691] on button "Start applying" at bounding box center [1002, 693] width 172 height 47
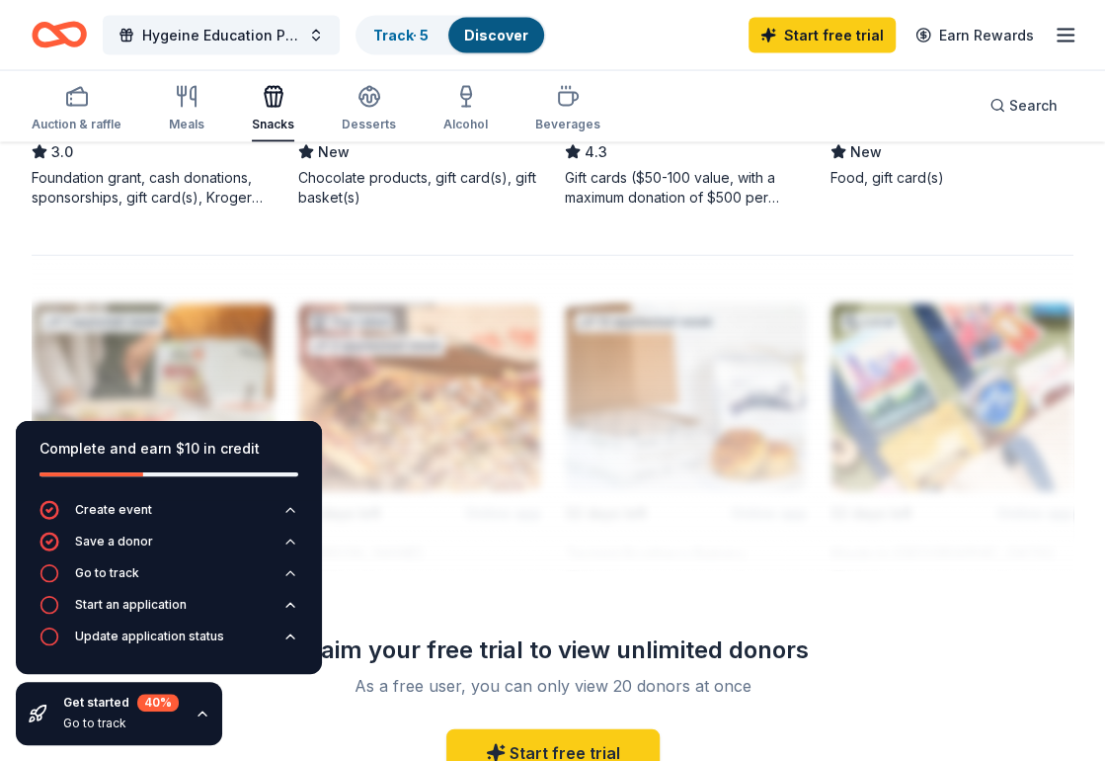
scroll to position [2173, 0]
